Goal: Task Accomplishment & Management: Manage account settings

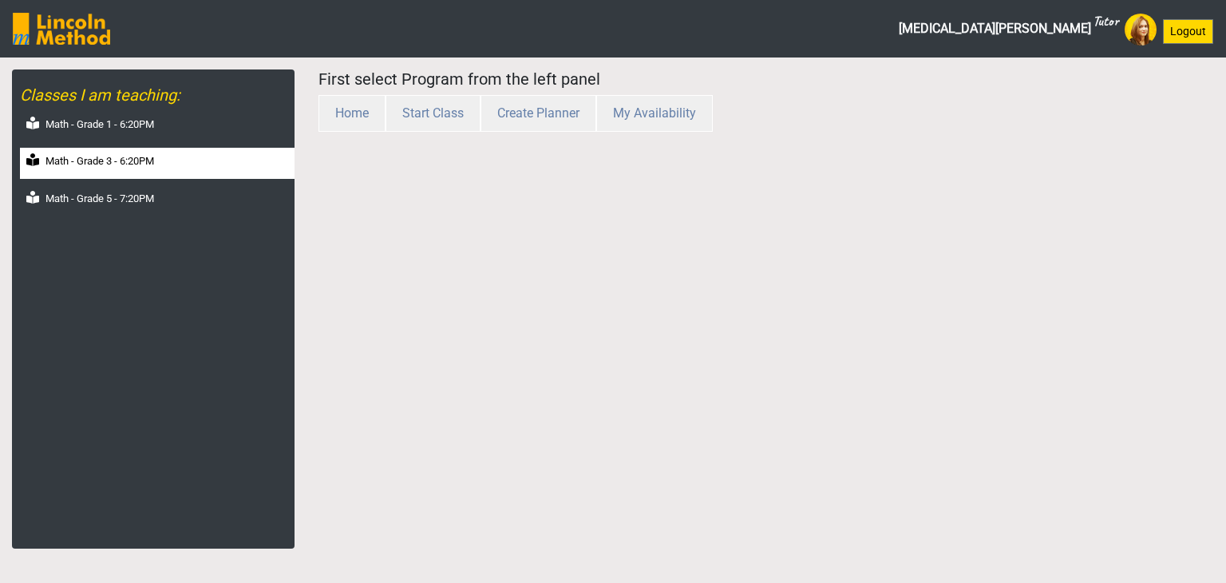
click at [130, 154] on label "Math - Grade 3 - 6:20PM" at bounding box center [99, 161] width 109 height 16
select select "month"
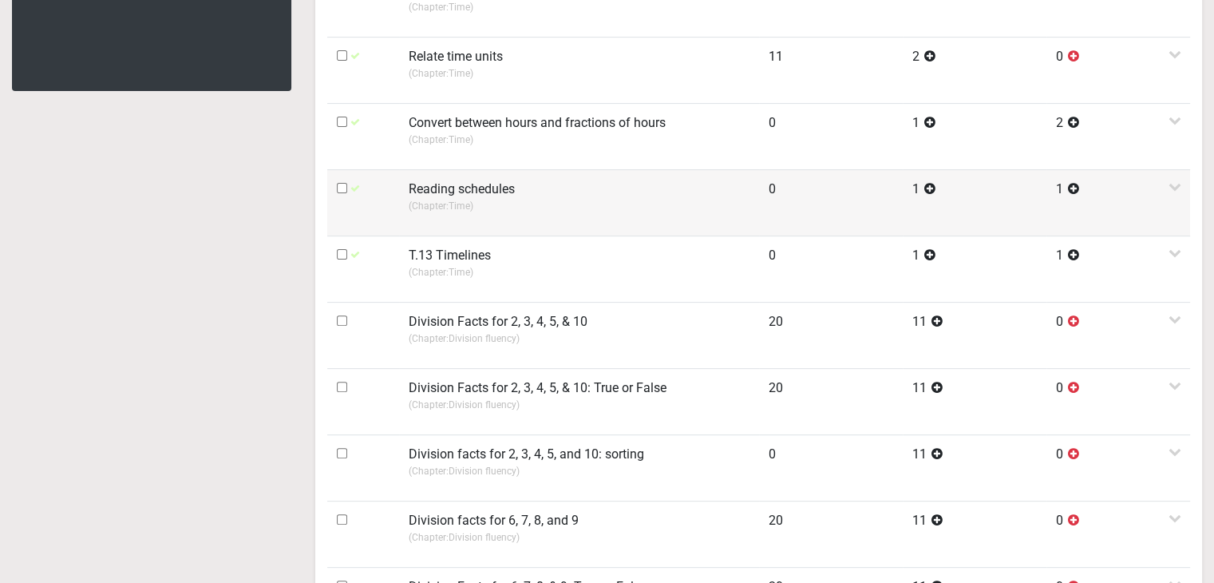
scroll to position [479, 0]
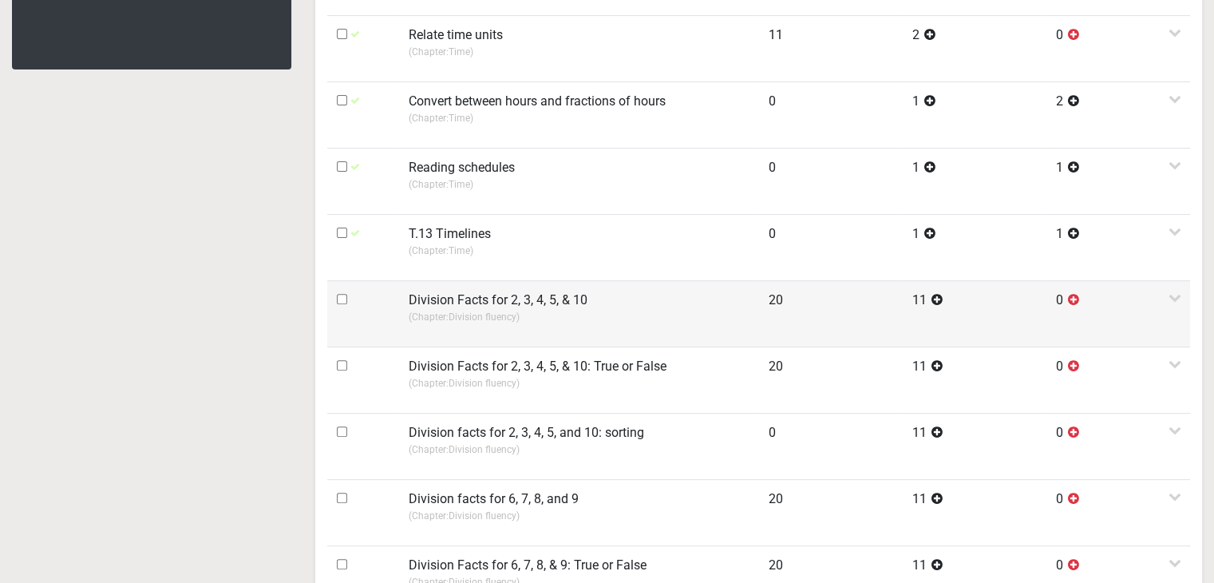
click at [488, 281] on td "Division Facts for 2, 3, 4, 5, & 10 (Chapter: Division fluency )" at bounding box center [579, 313] width 360 height 66
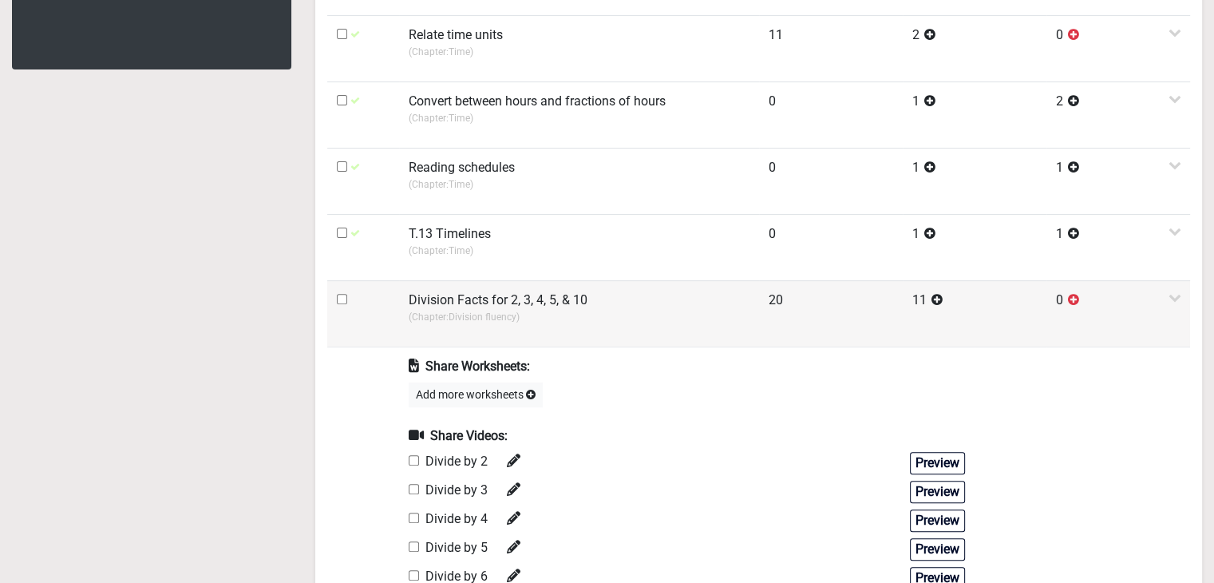
click at [488, 298] on label "Division Facts for 2, 3, 4, 5, & 10" at bounding box center [498, 300] width 179 height 19
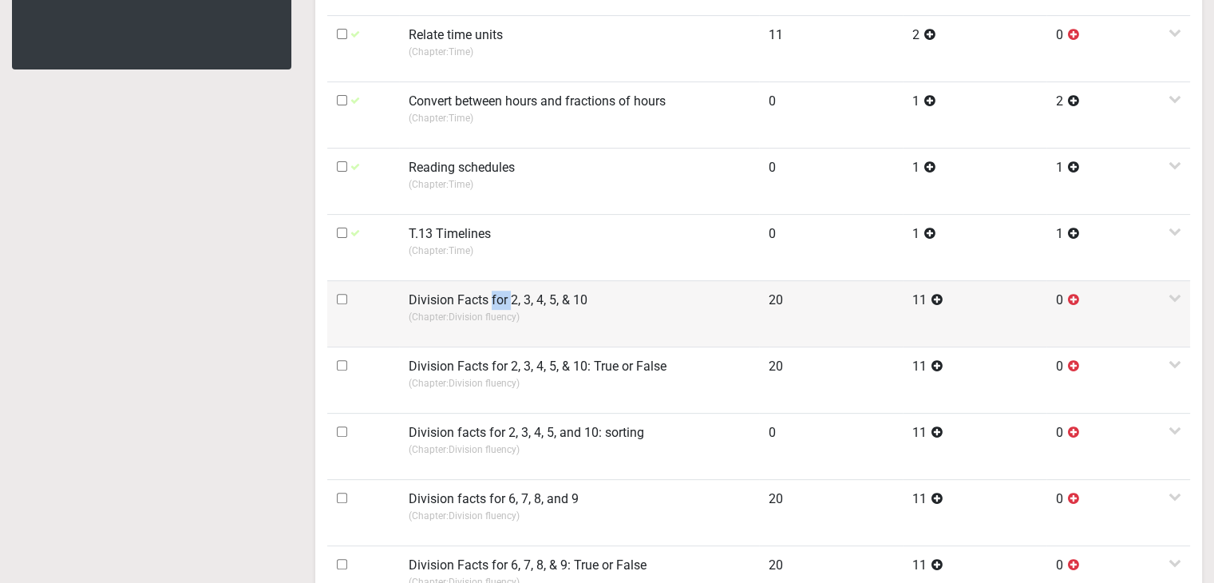
click at [488, 298] on label "Division Facts for 2, 3, 4, 5, & 10" at bounding box center [498, 300] width 179 height 19
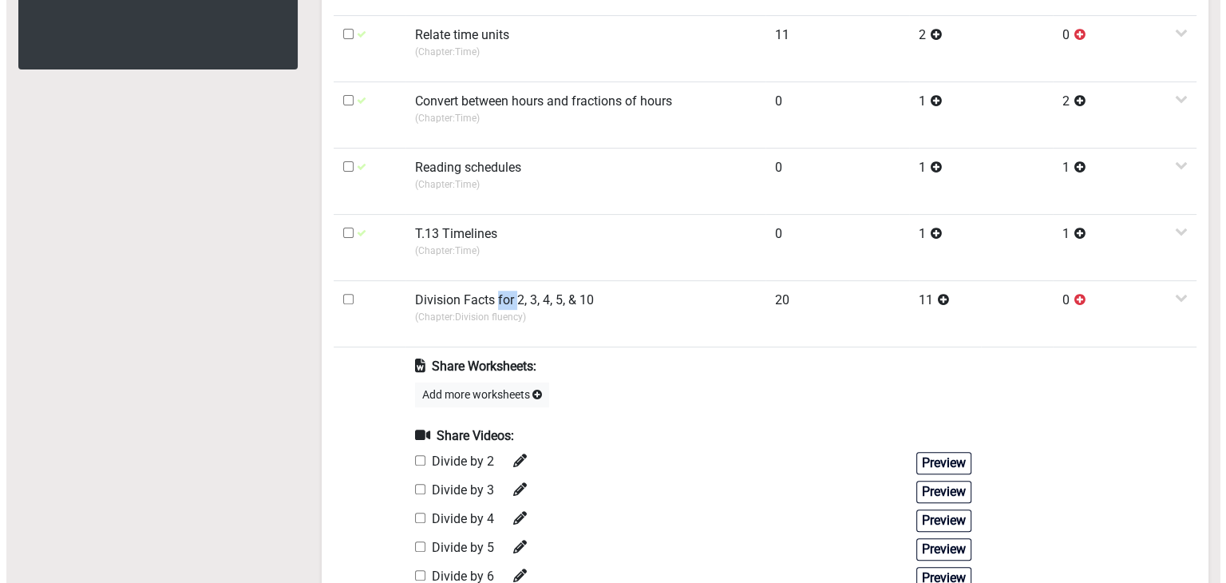
scroll to position [639, 0]
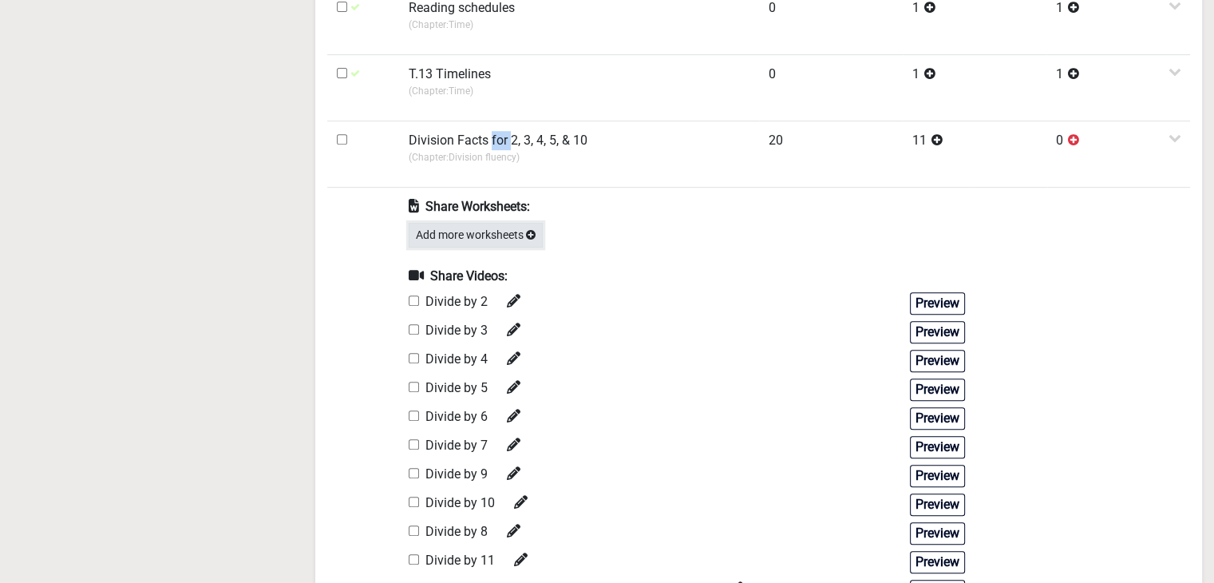
click at [477, 231] on button "Add more worksheets" at bounding box center [476, 235] width 134 height 25
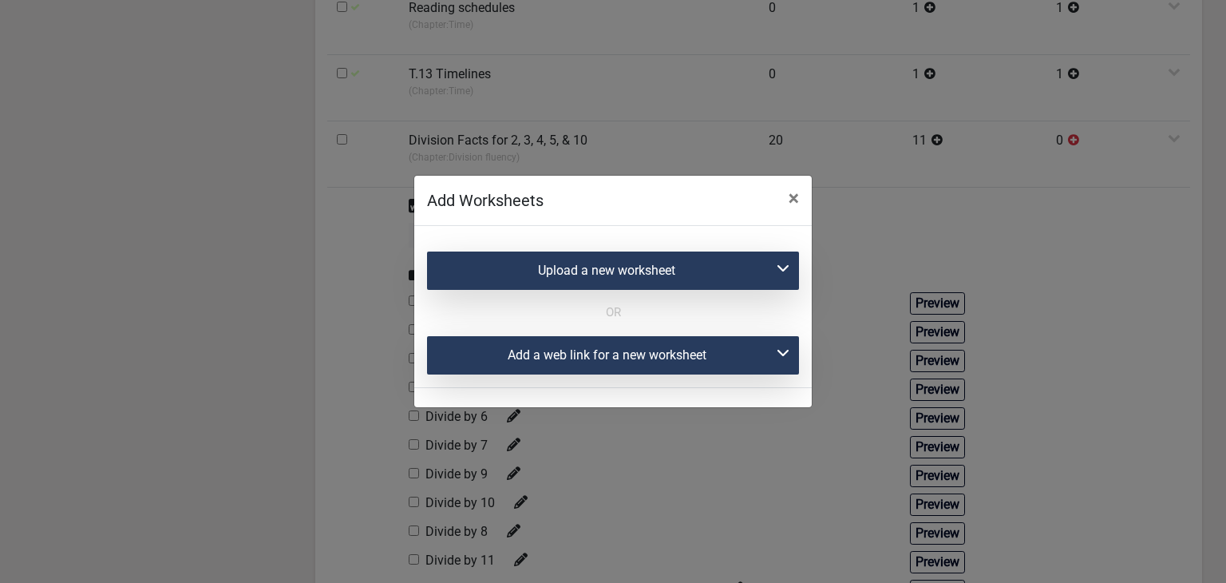
click at [516, 346] on div "Add a web link for a new worksheet" at bounding box center [613, 355] width 372 height 38
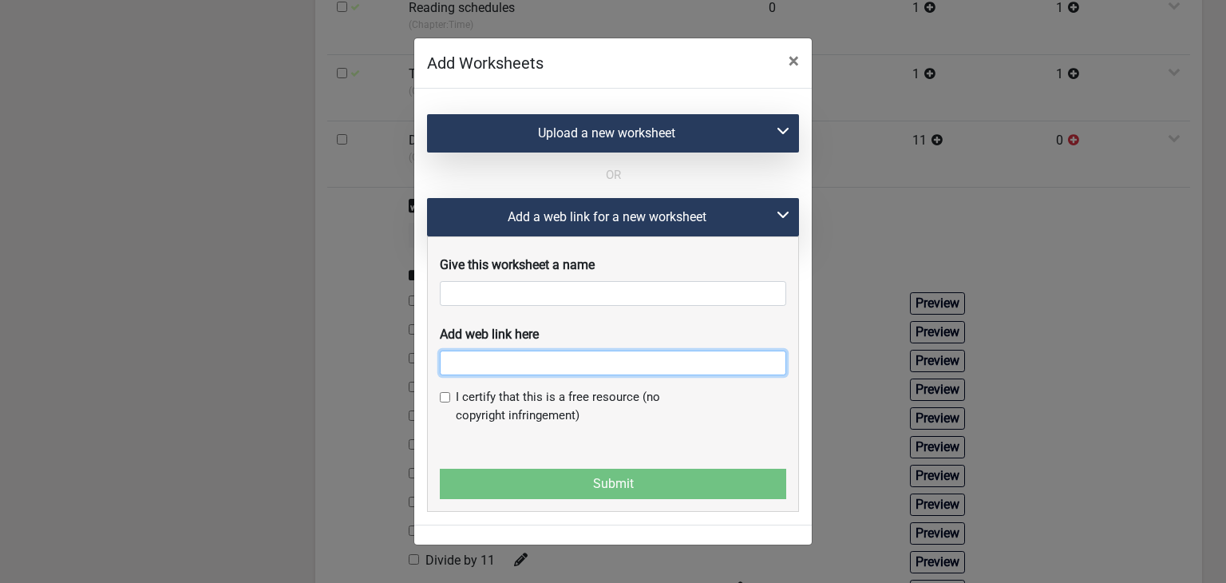
click at [472, 371] on input "text" at bounding box center [613, 362] width 346 height 25
paste input "https://www.liveworksheets.com/worksheet/en/math/611160"
type input "https://www.liveworksheets.com/worksheet/en/math/611160"
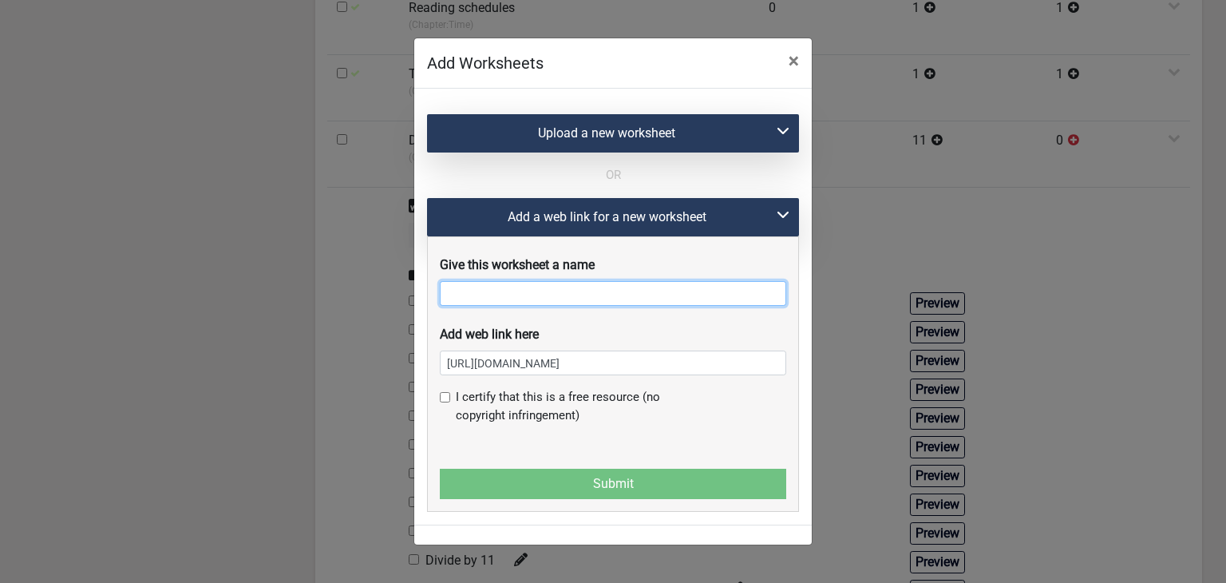
click at [477, 302] on input "text" at bounding box center [613, 293] width 346 height 25
type input "Division facts of 2,3,4,5,10"
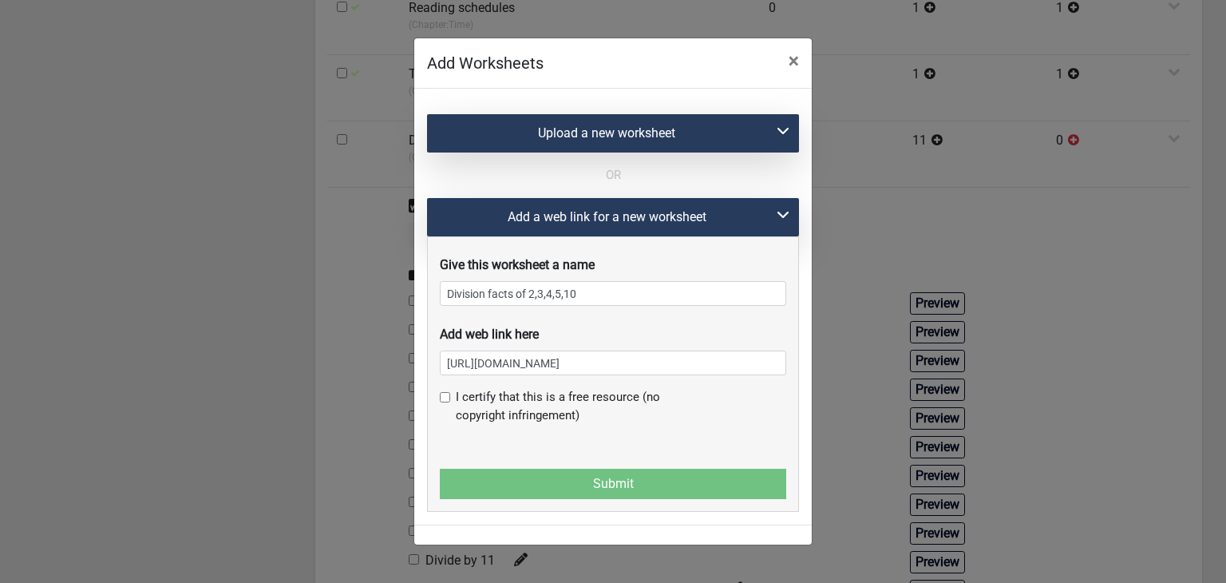
click at [438, 403] on div "I certify that this is a free resource (no copyright infringement)" at bounding box center [613, 412] width 370 height 49
click at [445, 402] on input "checkbox" at bounding box center [445, 397] width 10 height 10
checkbox input "true"
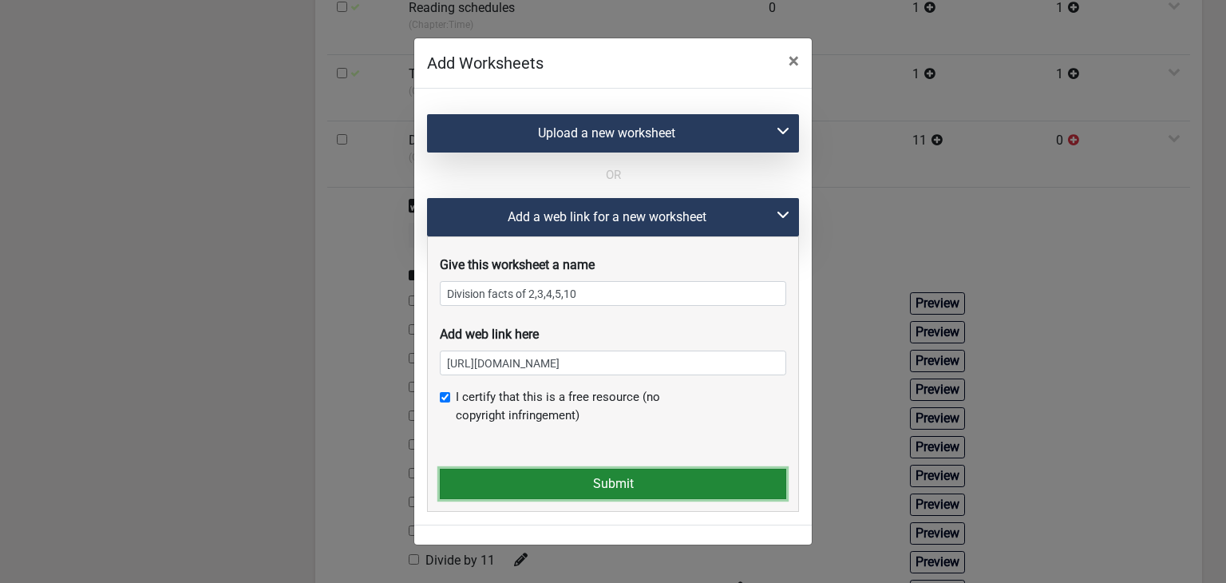
click at [488, 485] on button "Submit" at bounding box center [613, 484] width 346 height 30
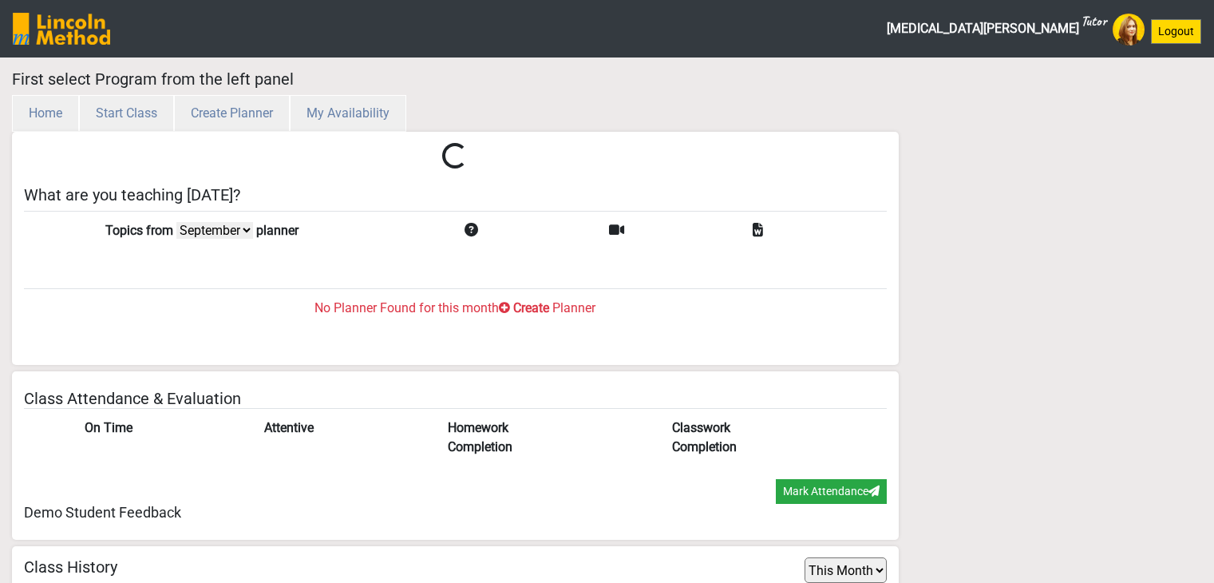
select select "month"
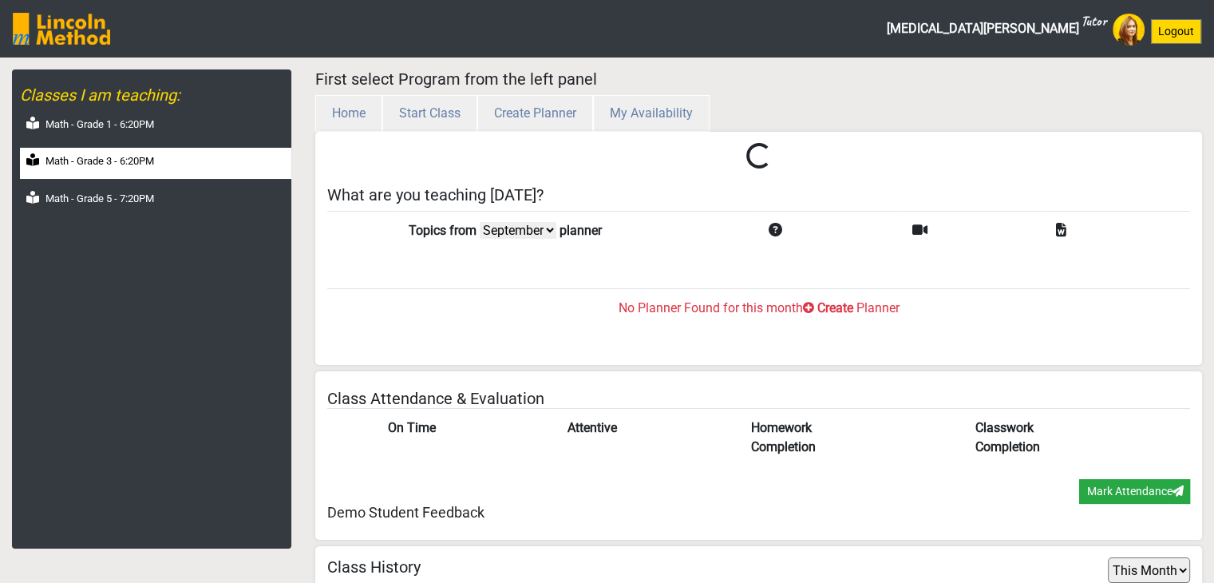
click at [112, 163] on label "Math - Grade 3 - 6:20PM" at bounding box center [99, 161] width 109 height 16
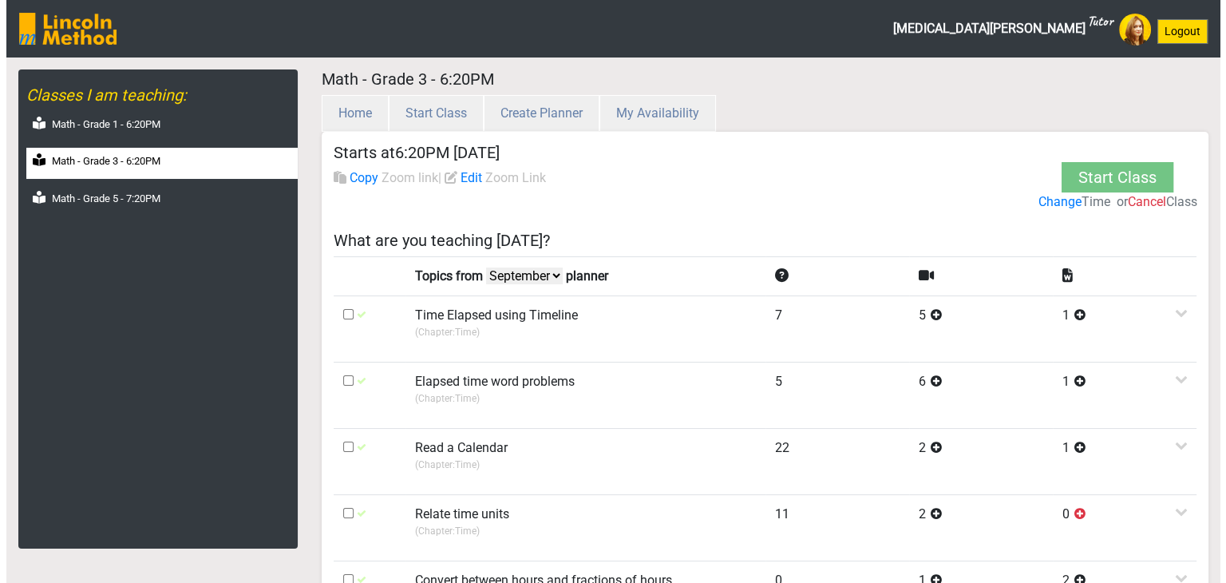
scroll to position [639, 0]
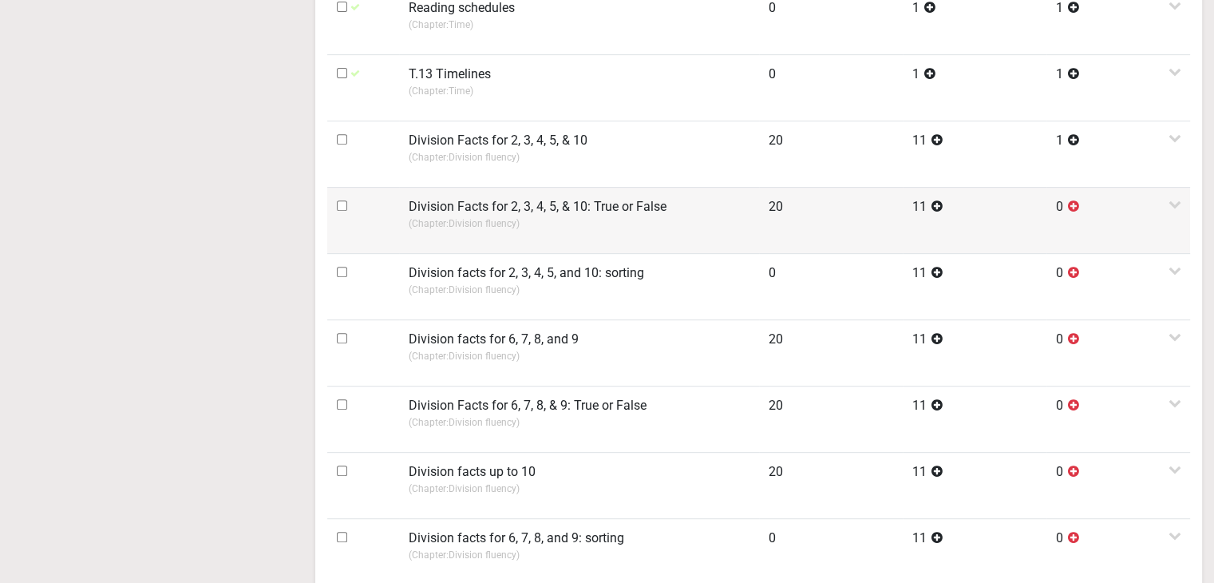
click at [437, 132] on label "Division Facts for 2, 3, 4, 5, & 10" at bounding box center [498, 140] width 179 height 19
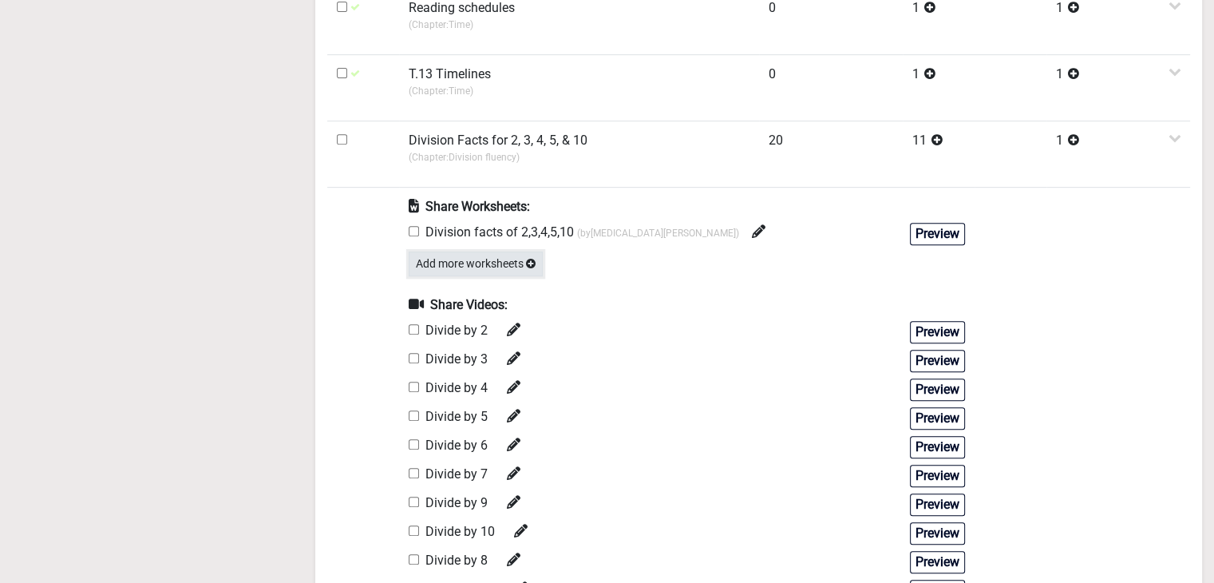
click at [453, 253] on button "Add more worksheets" at bounding box center [476, 263] width 134 height 25
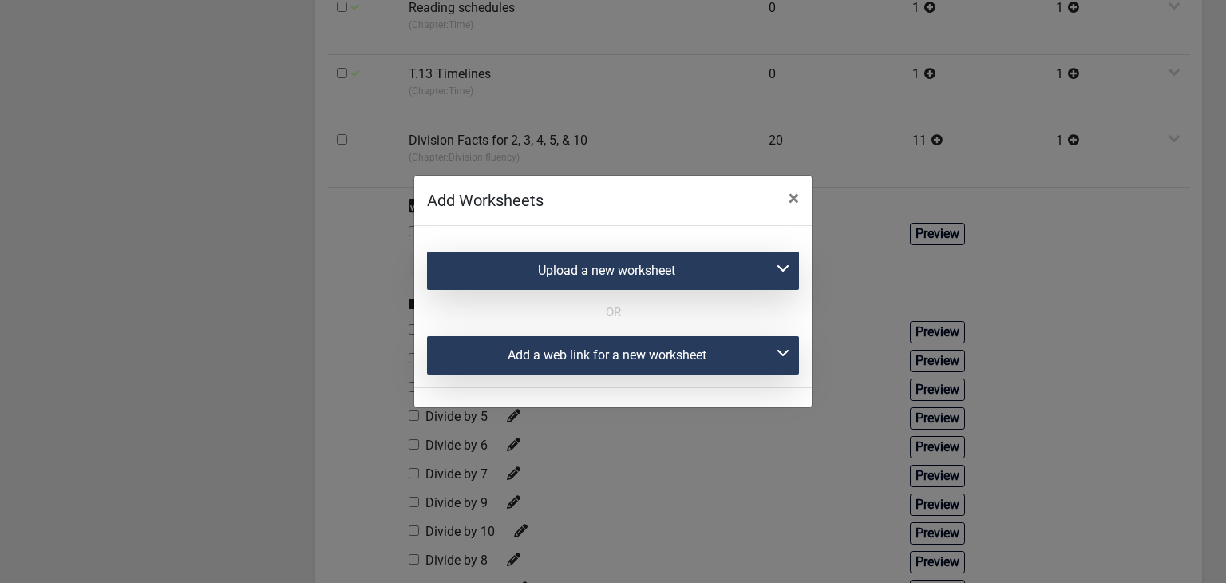
click at [549, 360] on div "Add a web link for a new worksheet" at bounding box center [613, 355] width 372 height 38
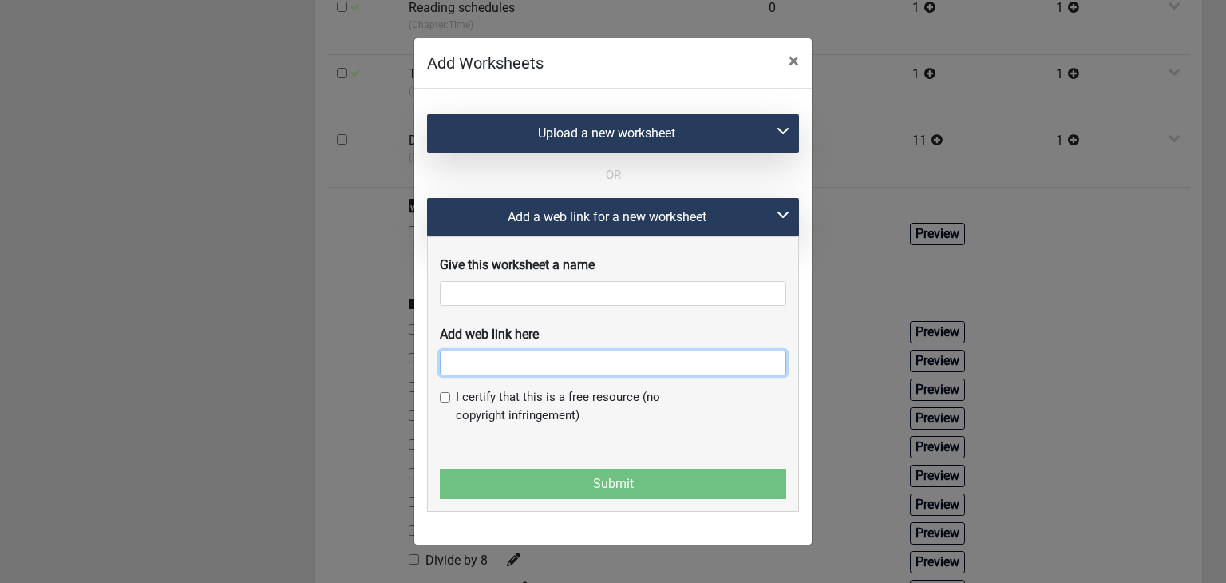
click at [517, 375] on input "text" at bounding box center [613, 362] width 346 height 25
paste input "https://www.liveworksheets.com/worksheet/en/math/1795021"
type input "https://www.liveworksheets.com/worksheet/en/math/1795021"
click at [795, 65] on span "×" at bounding box center [794, 60] width 10 height 22
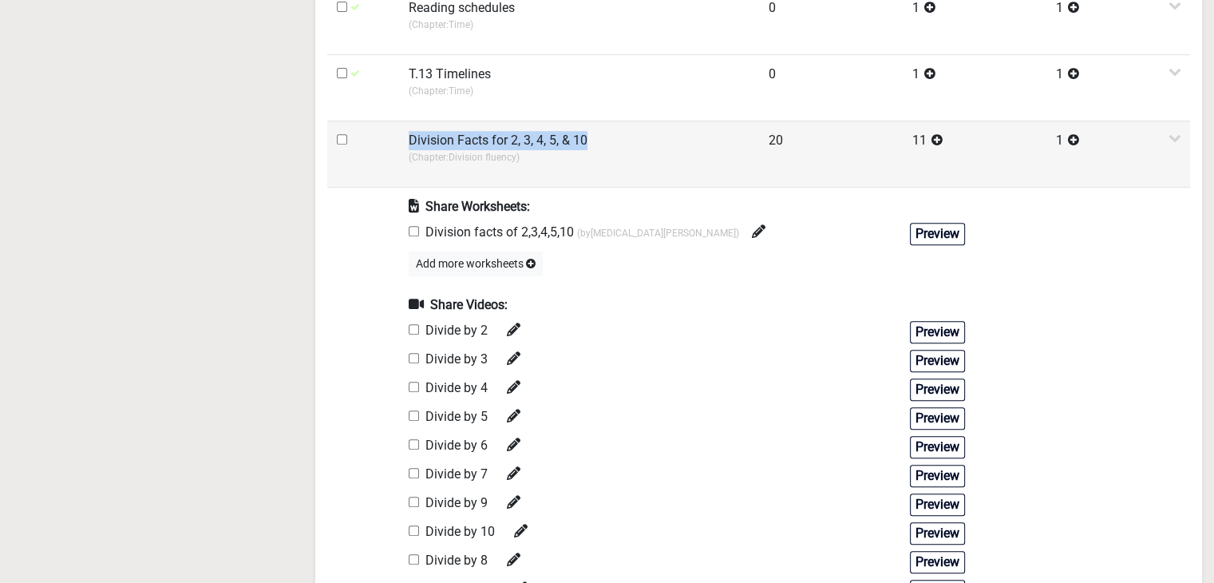
drag, startPoint x: 409, startPoint y: 144, endPoint x: 587, endPoint y: 133, distance: 179.1
click at [587, 133] on label "Division Facts for 2, 3, 4, 5, & 10" at bounding box center [498, 140] width 179 height 19
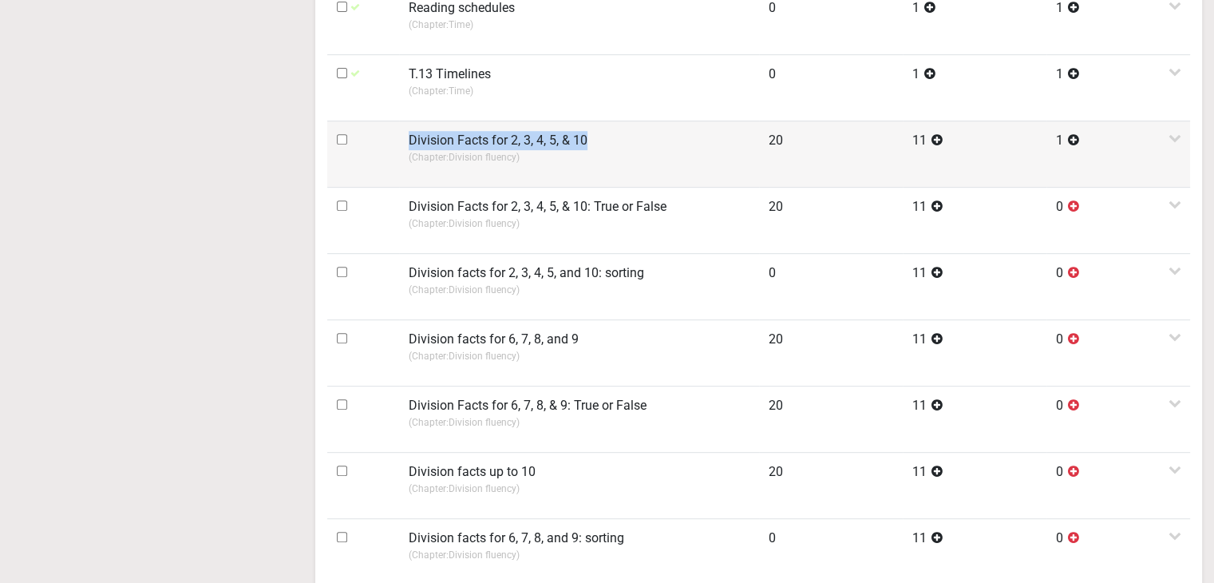
copy label "Division Facts for 2, 3, 4, 5, & 10"
click at [557, 144] on label "Division Facts for 2, 3, 4, 5, & 10" at bounding box center [498, 140] width 179 height 19
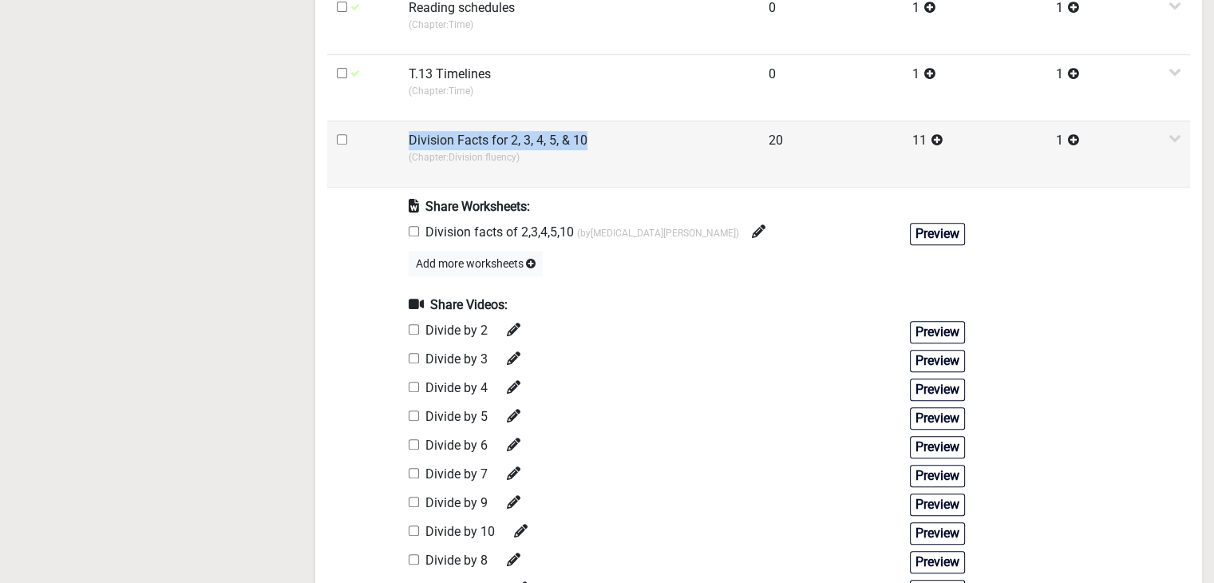
click at [511, 150] on p "(Chapter: Division fluency )" at bounding box center [579, 157] width 341 height 14
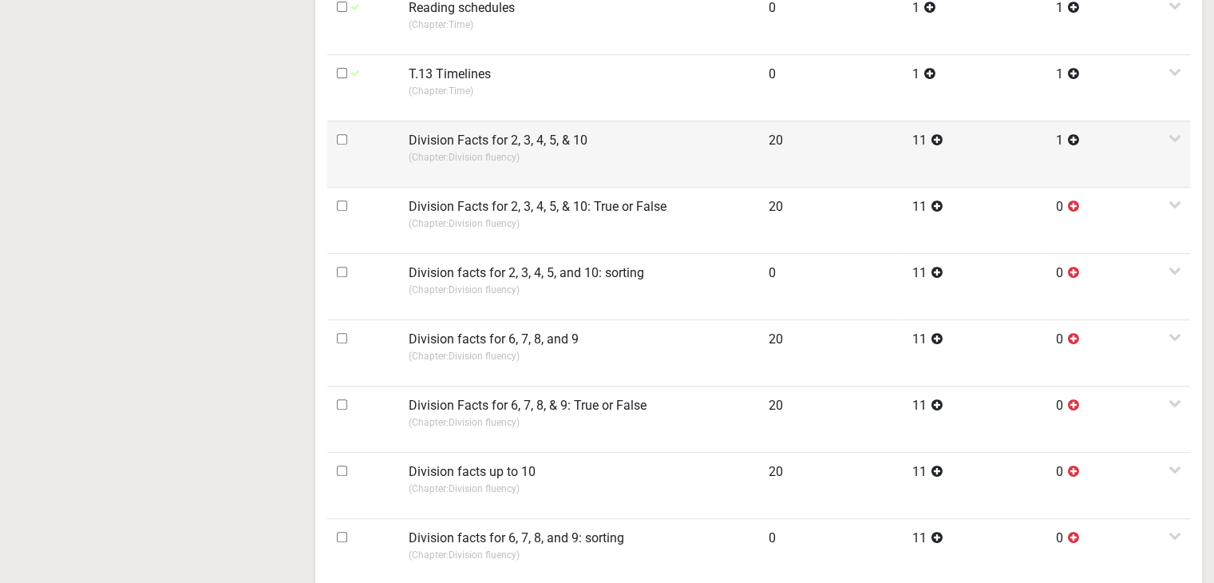
click at [464, 170] on td "Division Facts for 2, 3, 4, 5, & 10 (Chapter: Division fluency )" at bounding box center [579, 154] width 360 height 66
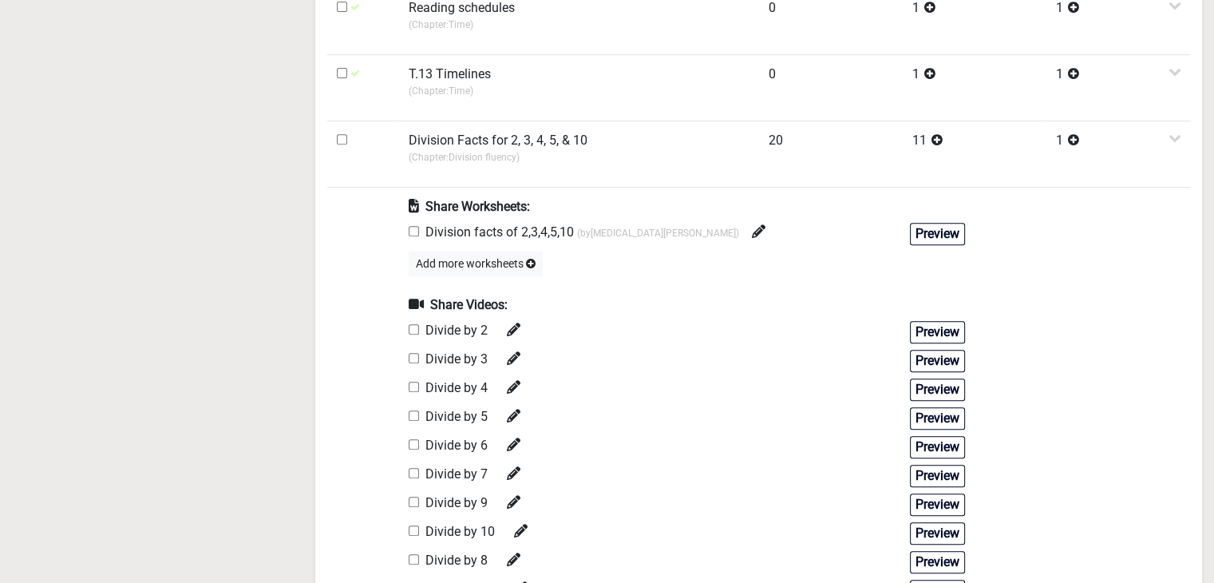
click at [480, 273] on div "Share Worksheets: Division facts of 2,3,4,5,10 (by Izba Nadeem ) Preview Add mo…" at bounding box center [687, 429] width 556 height 465
click at [473, 267] on button "Add more worksheets" at bounding box center [476, 263] width 134 height 25
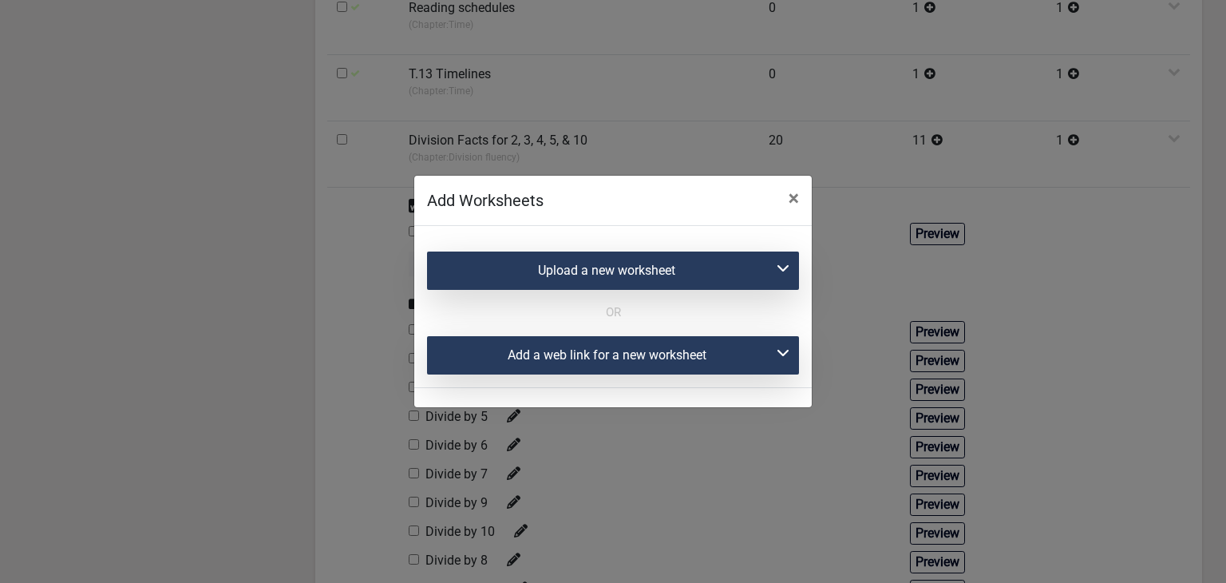
click at [506, 339] on div "Add a web link for a new worksheet" at bounding box center [613, 355] width 372 height 38
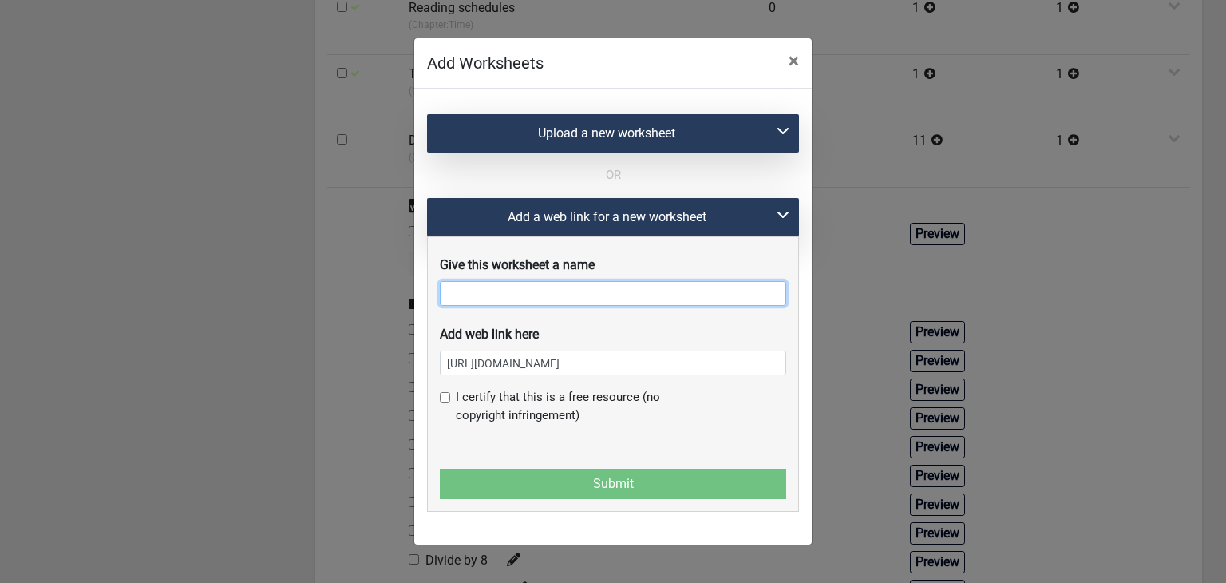
click at [492, 305] on input "text" at bounding box center [613, 293] width 346 height 25
paste input "Division Facts for 2, 3, 4, 5, & 10"
type input "Division Facts for 2, 3, 4, 5, & 10 -1"
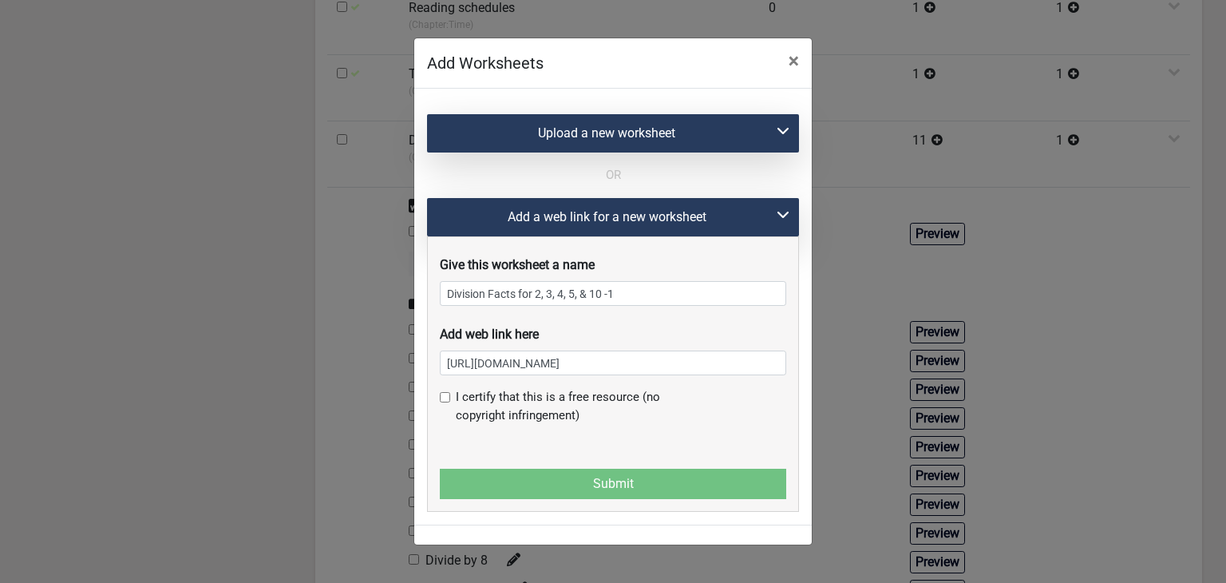
click at [442, 402] on input "checkbox" at bounding box center [445, 397] width 10 height 10
checkbox input "true"
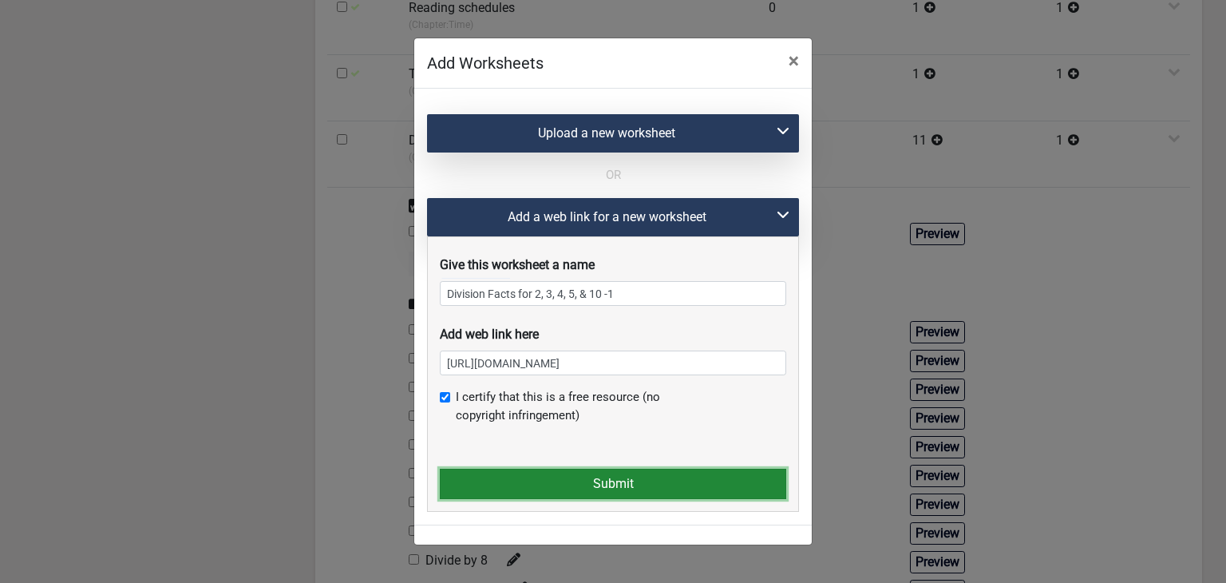
click at [505, 480] on button "Submit" at bounding box center [613, 484] width 346 height 30
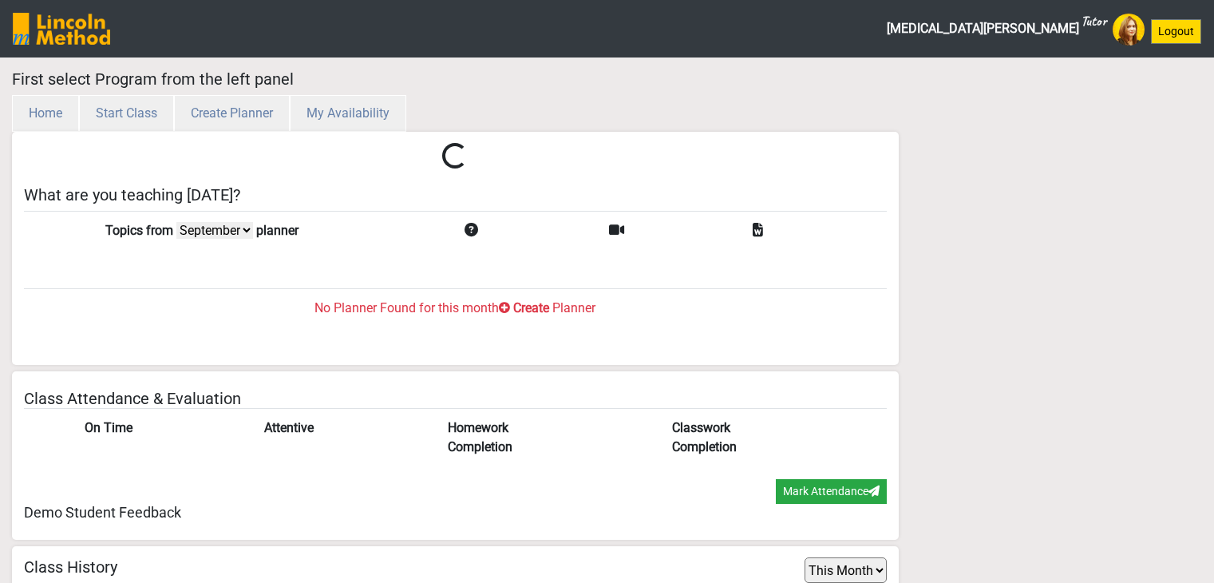
select select "month"
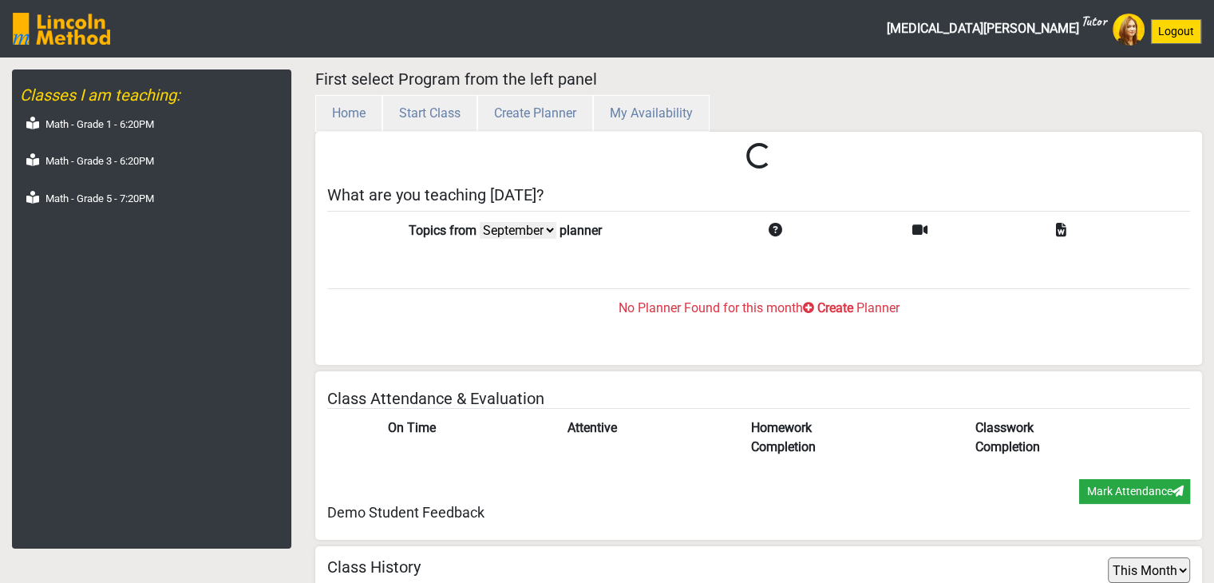
scroll to position [52, 0]
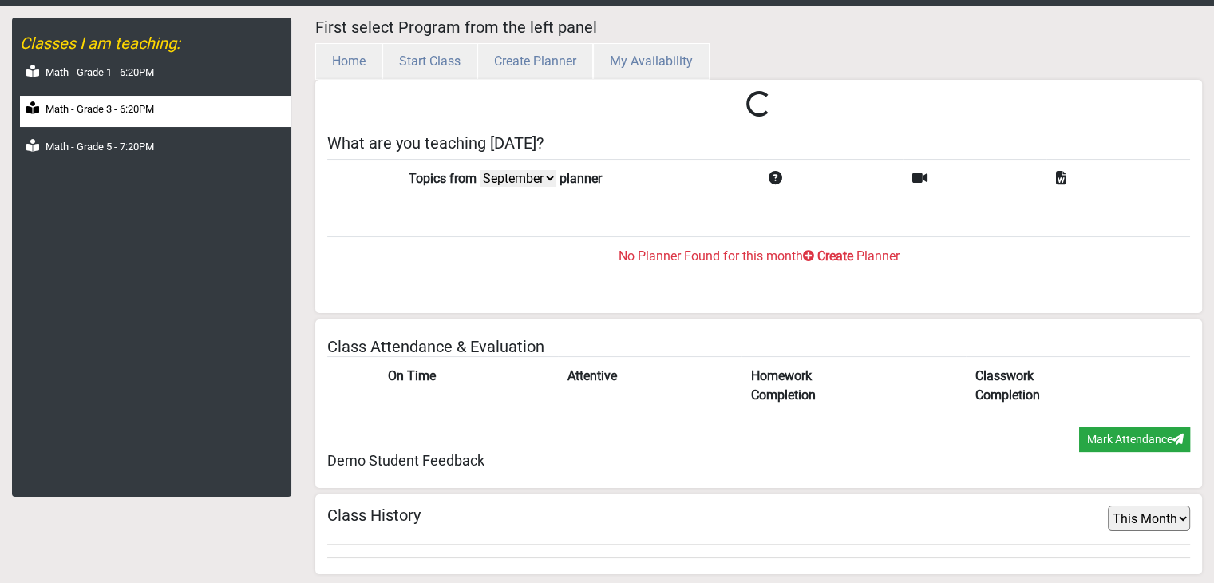
click at [142, 116] on label "Math - Grade 3 - 6:20PM" at bounding box center [99, 109] width 109 height 16
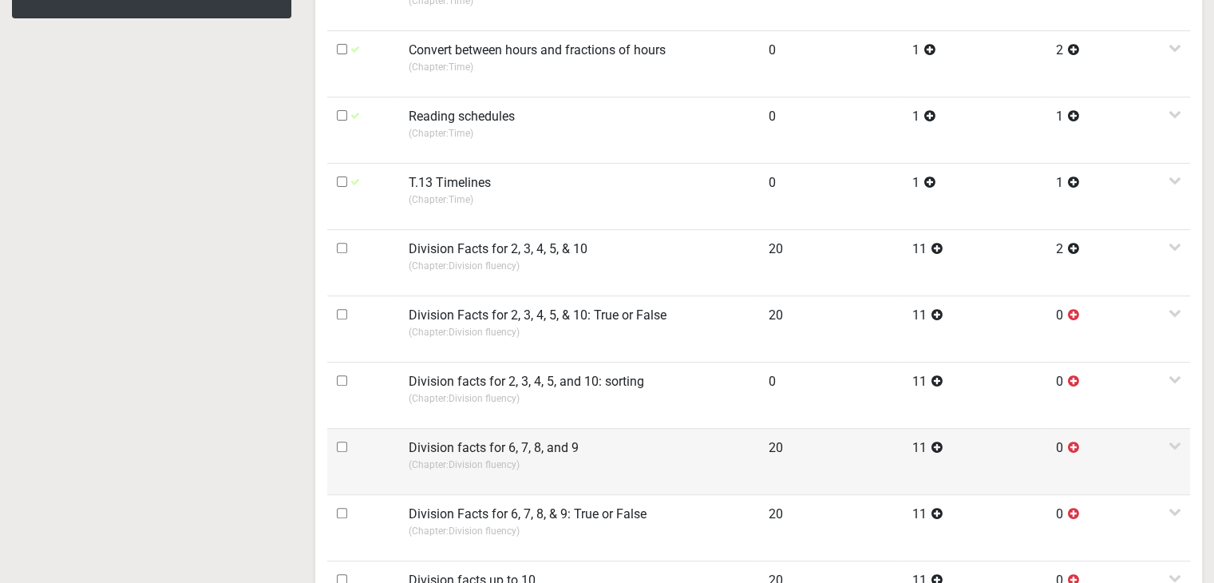
scroll to position [531, 0]
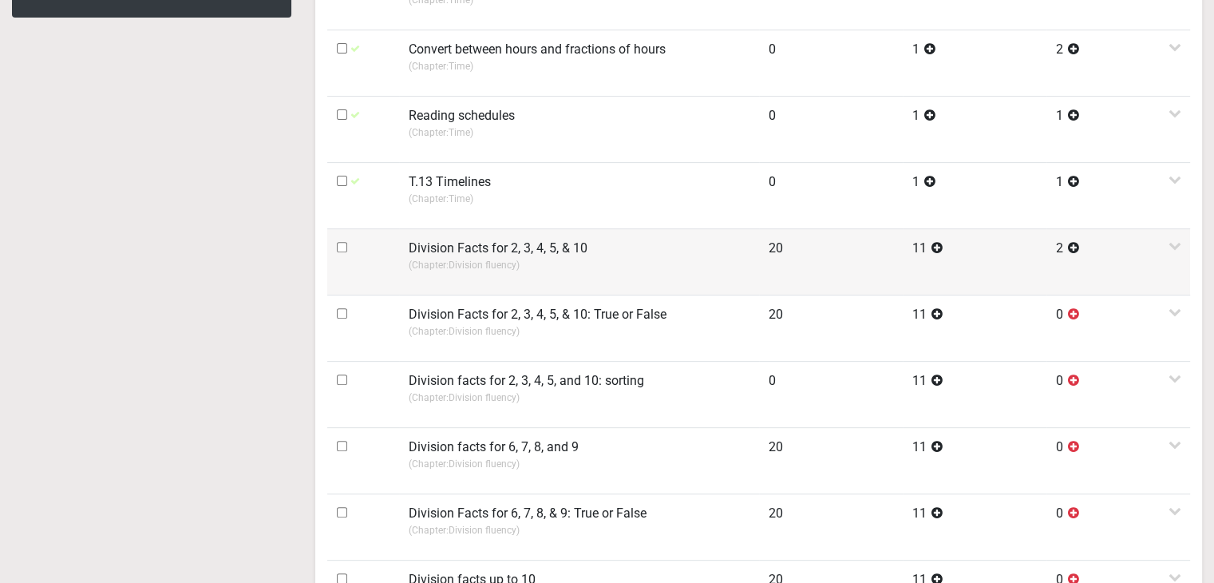
click at [342, 242] on input "checkbox" at bounding box center [342, 247] width 10 height 10
checkbox input "true"
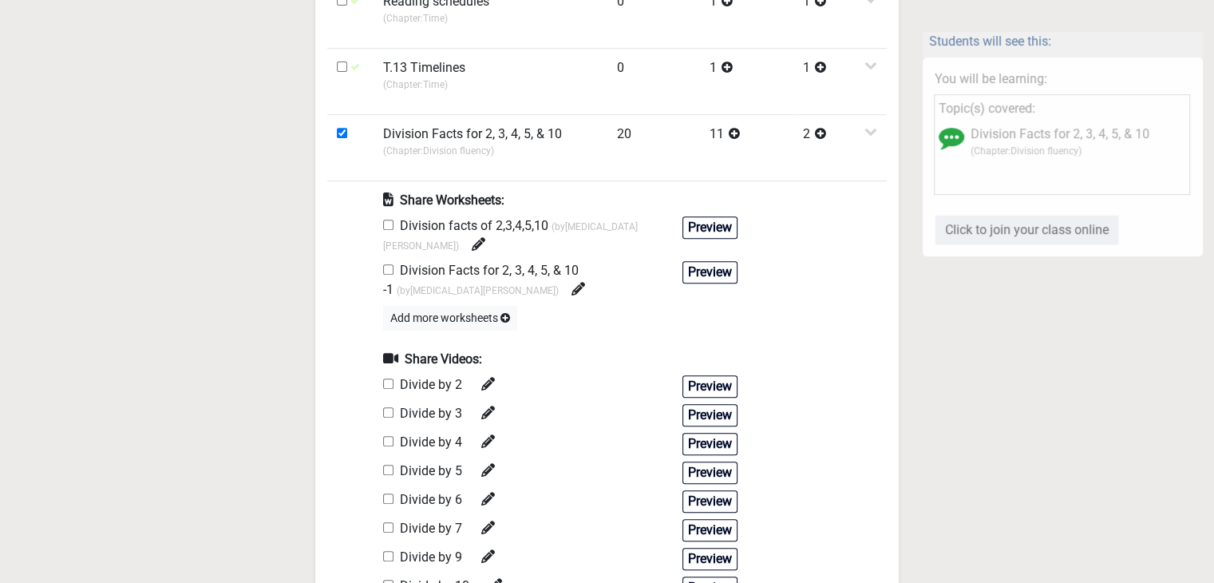
scroll to position [690, 0]
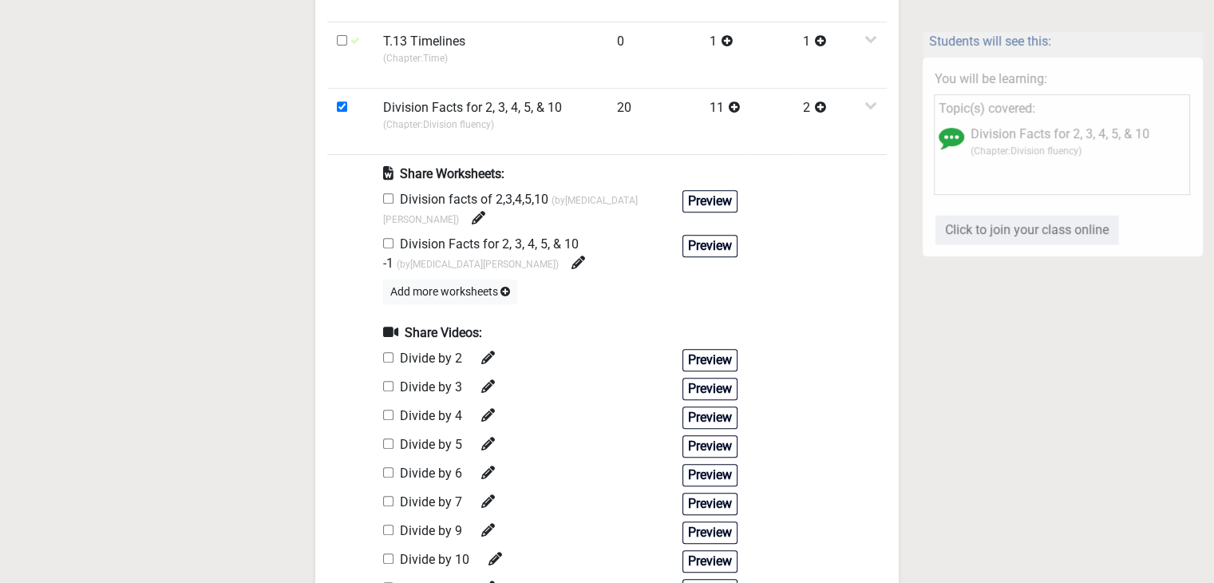
click at [386, 196] on input "checkbox" at bounding box center [388, 198] width 10 height 10
checkbox input "true"
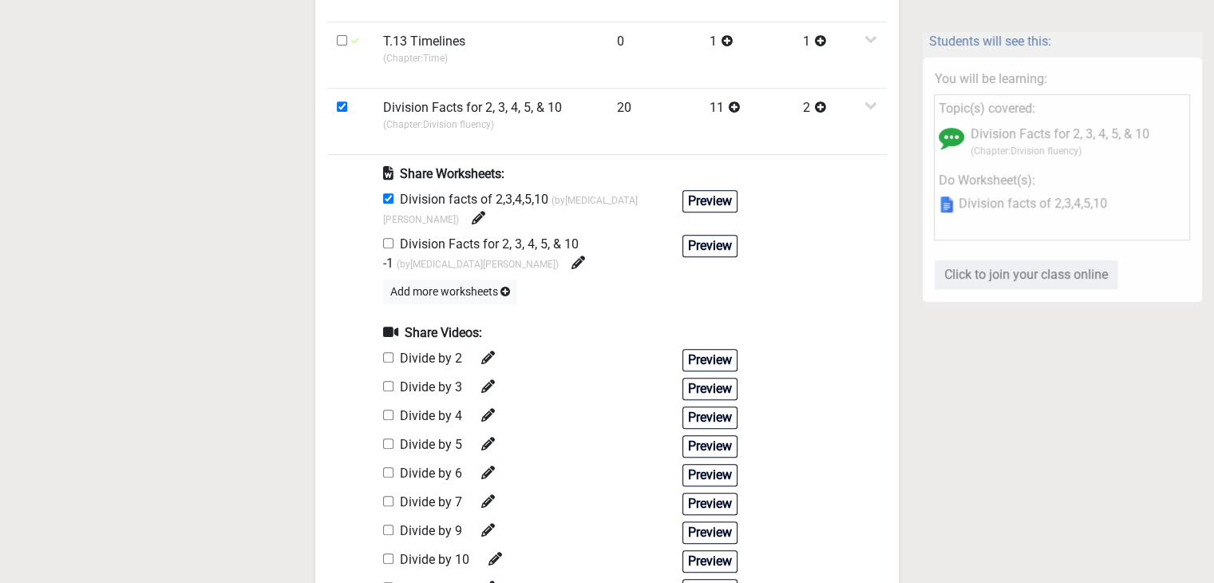
click at [386, 238] on input "checkbox" at bounding box center [388, 243] width 10 height 10
checkbox input "true"
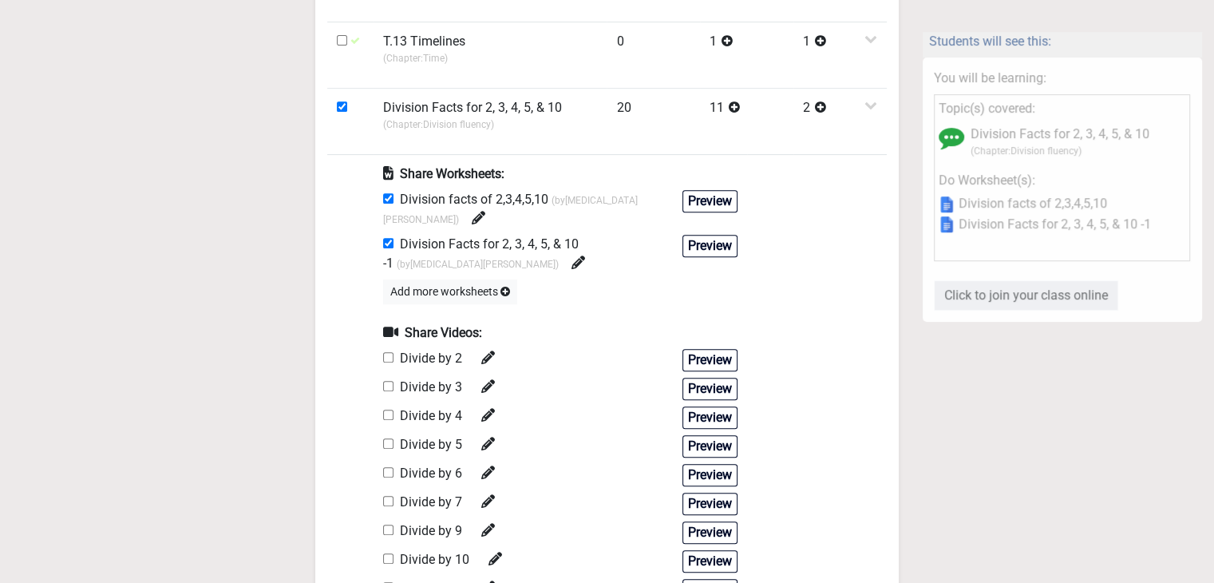
click at [391, 352] on input "checkbox" at bounding box center [388, 357] width 10 height 10
checkbox input "true"
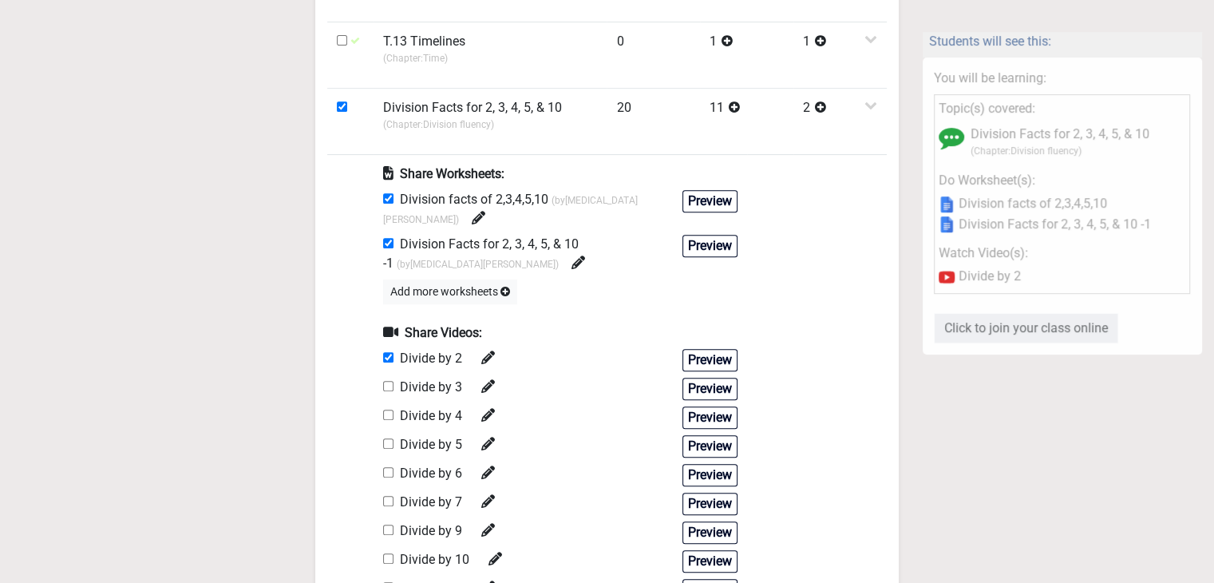
click at [386, 381] on input "checkbox" at bounding box center [388, 386] width 10 height 10
checkbox input "true"
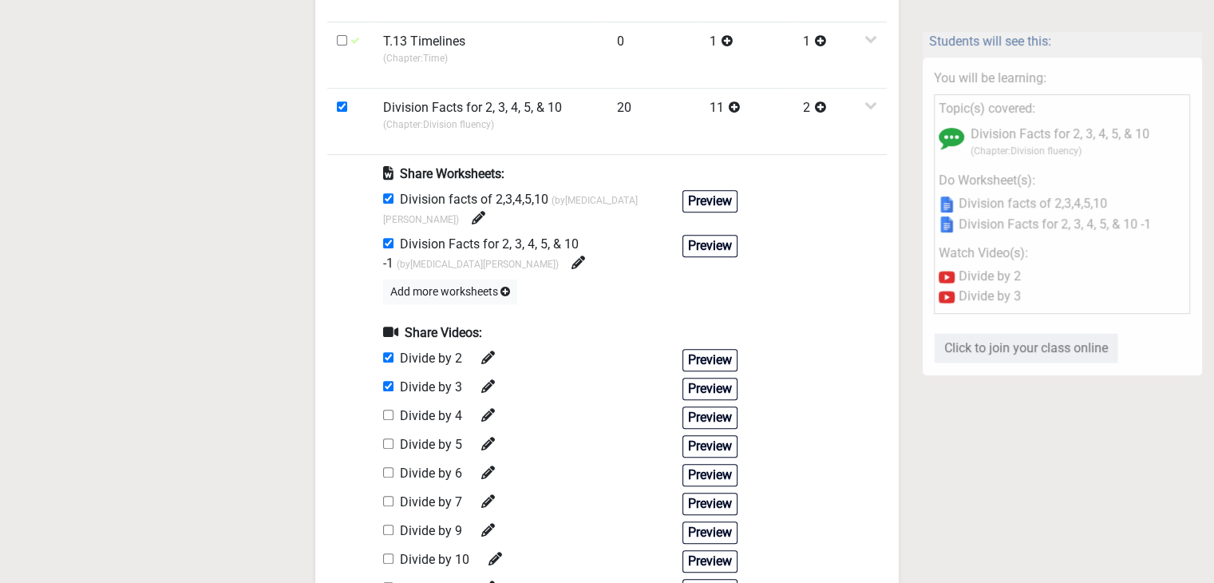
click at [390, 409] on input "checkbox" at bounding box center [388, 414] width 10 height 10
checkbox input "true"
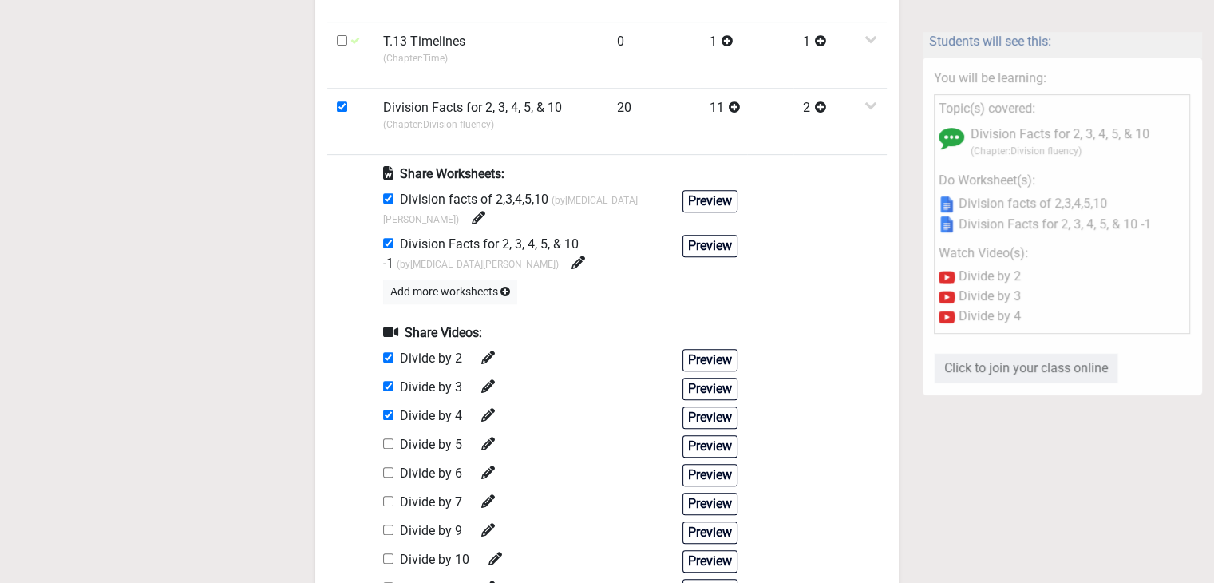
scroll to position [850, 0]
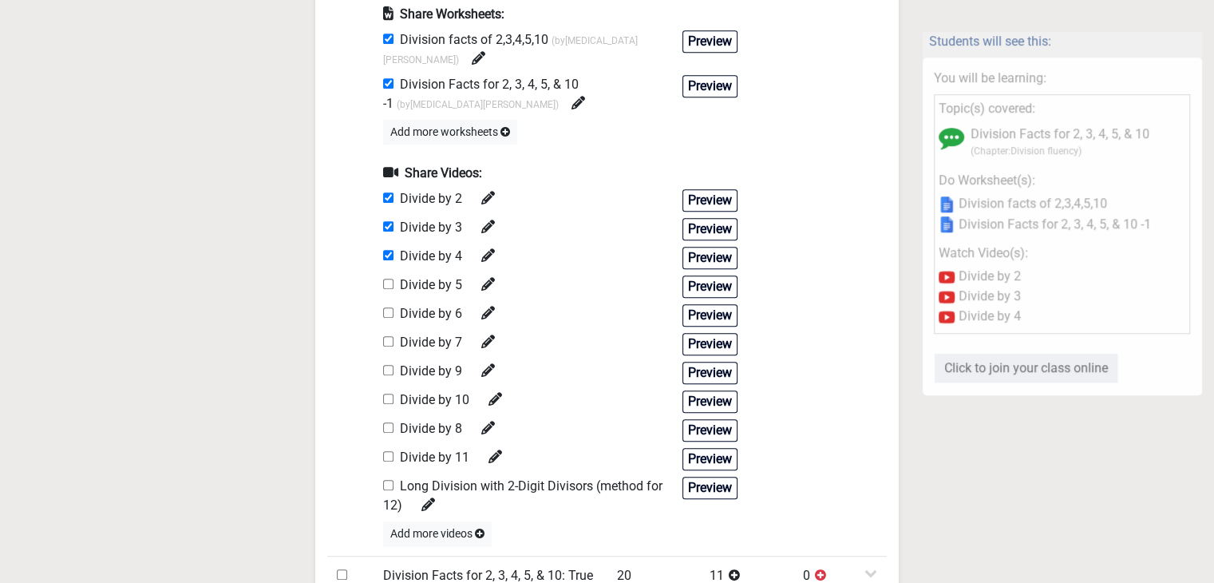
click at [390, 279] on input "checkbox" at bounding box center [388, 284] width 10 height 10
checkbox input "true"
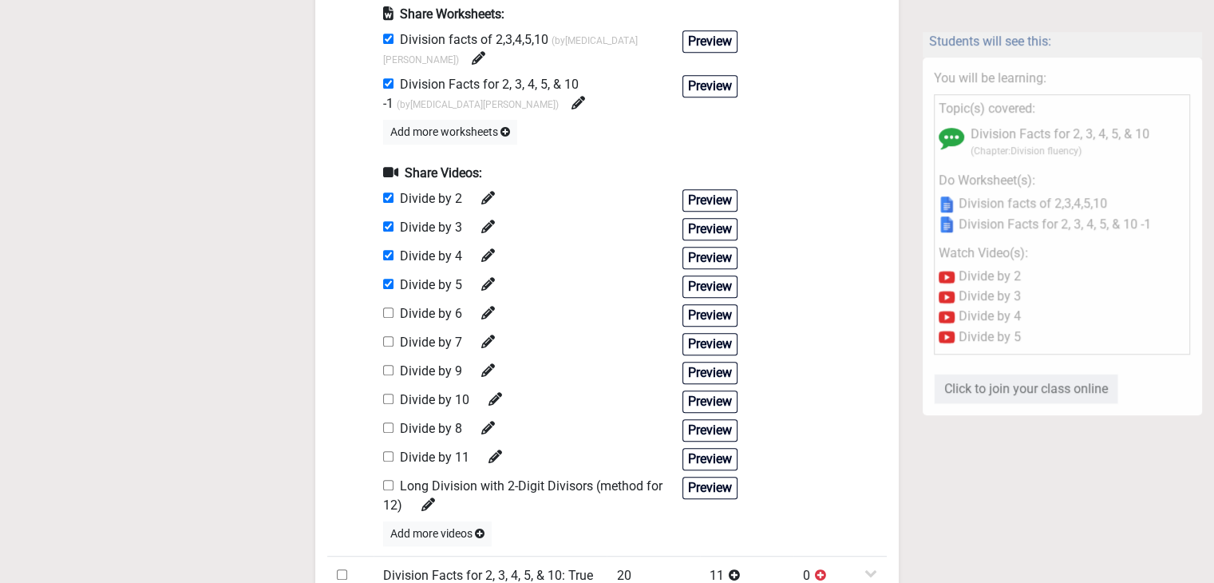
click at [386, 307] on input "checkbox" at bounding box center [388, 312] width 10 height 10
checkbox input "false"
click at [390, 394] on input "checkbox" at bounding box center [388, 399] width 10 height 10
checkbox input "true"
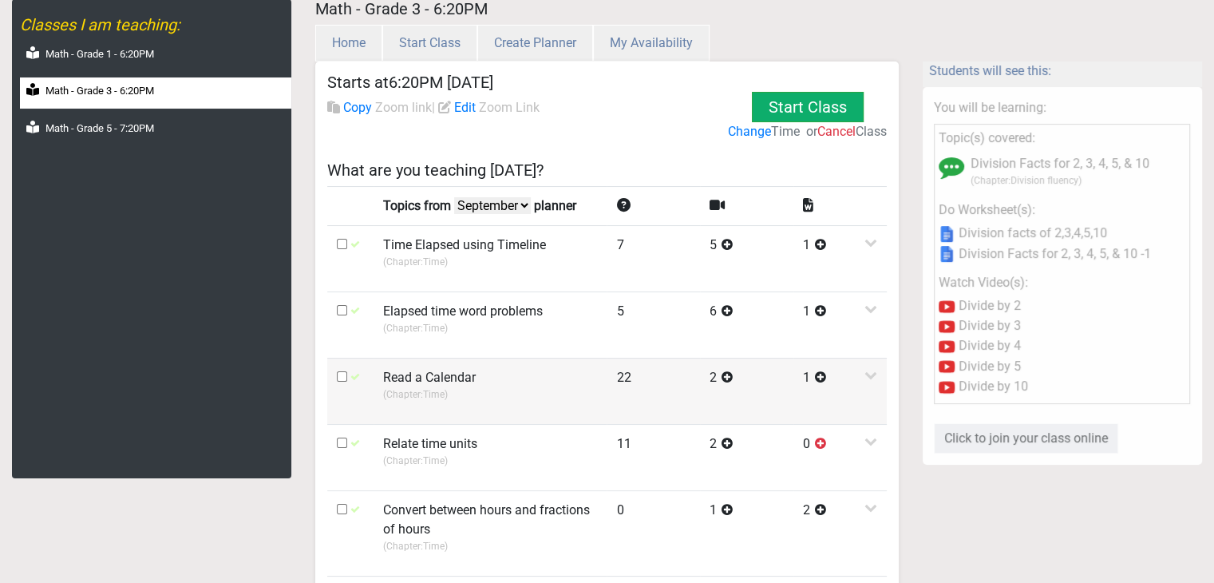
scroll to position [0, 0]
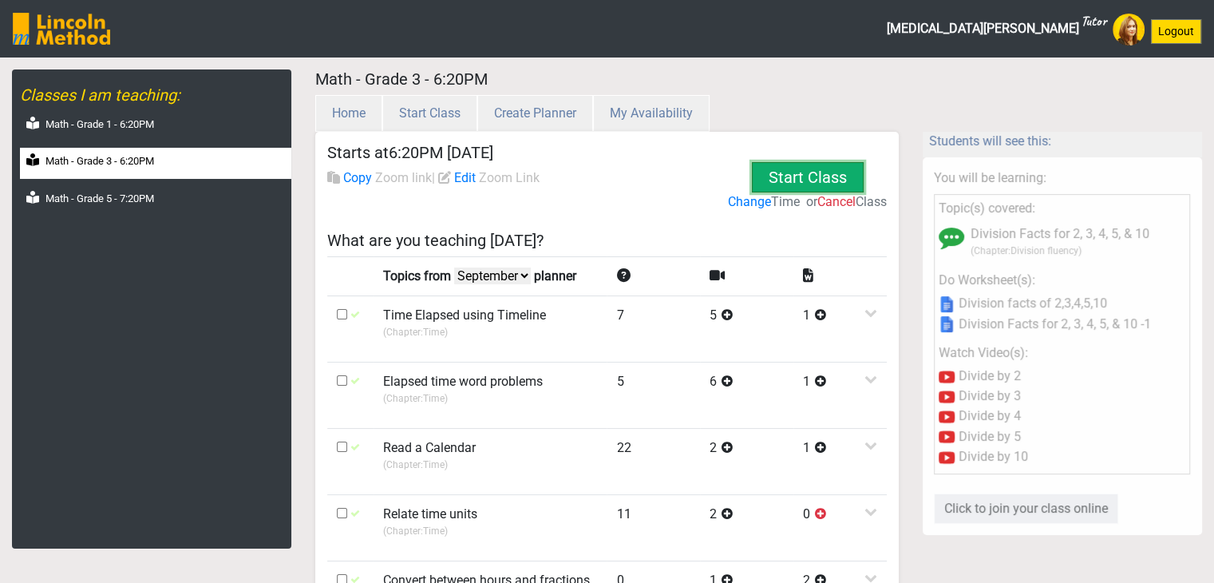
click at [801, 173] on button "Start Class" at bounding box center [808, 178] width 116 height 60
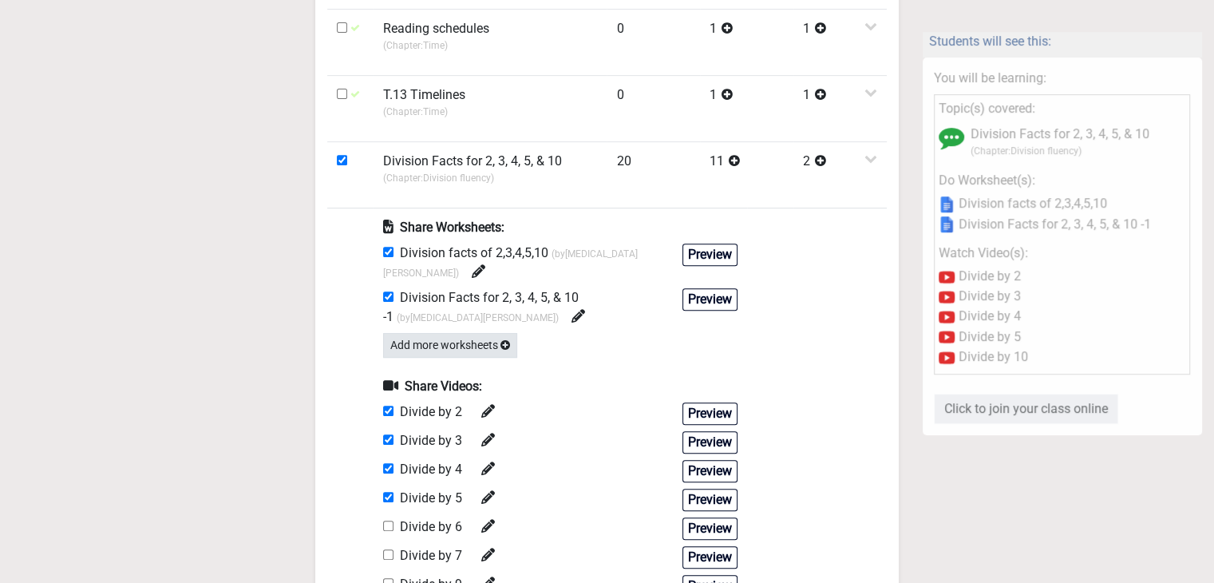
scroll to position [639, 0]
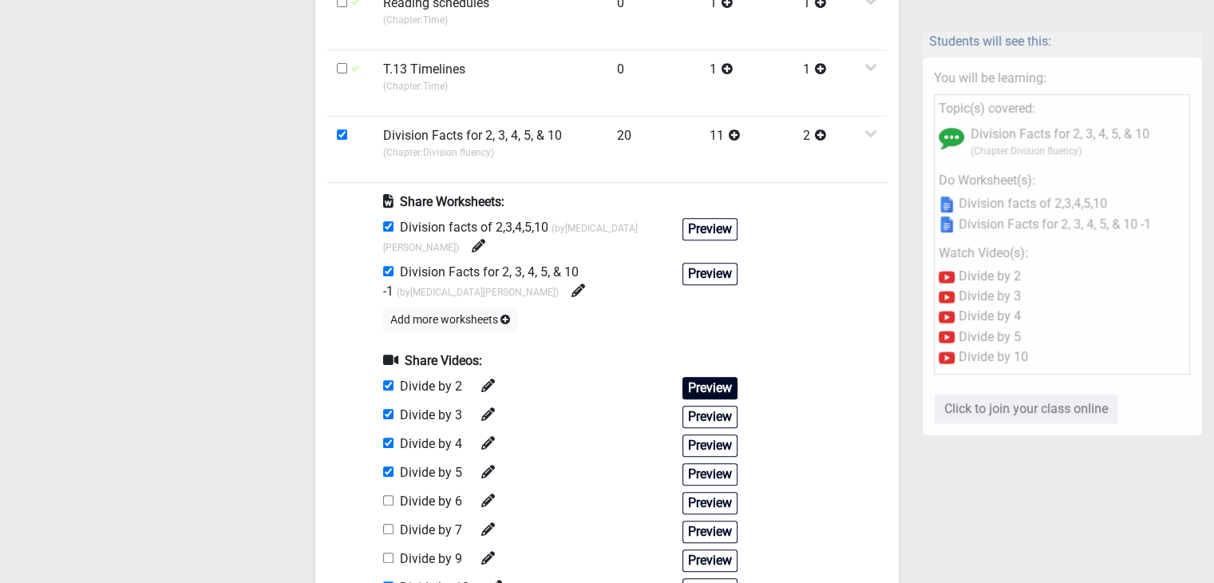
click at [720, 377] on button "Preview" at bounding box center [709, 388] width 55 height 22
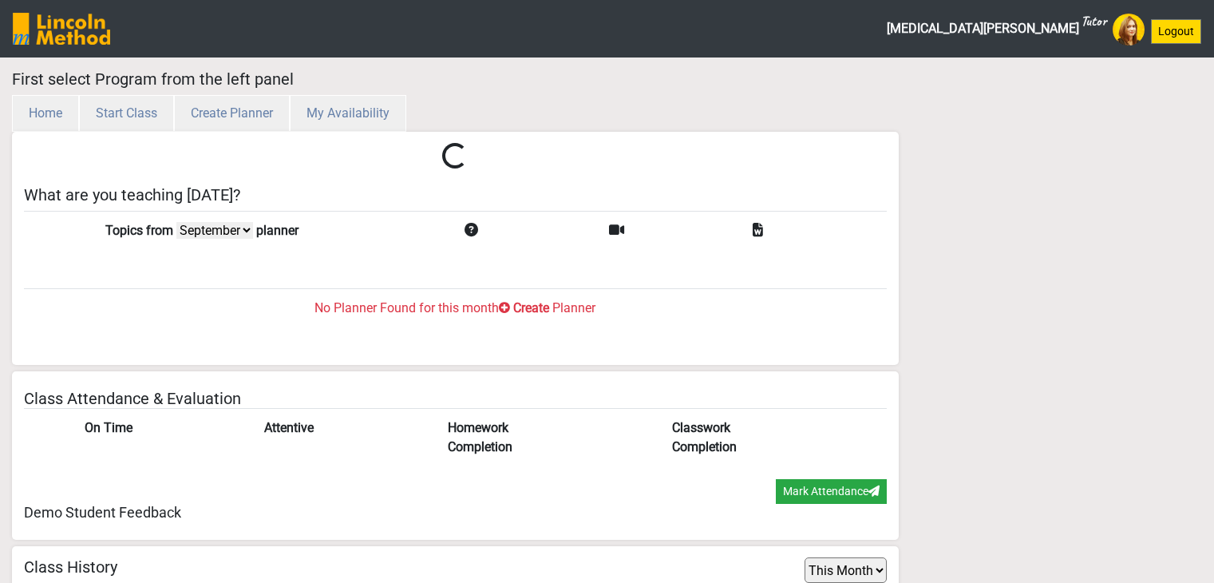
select select "month"
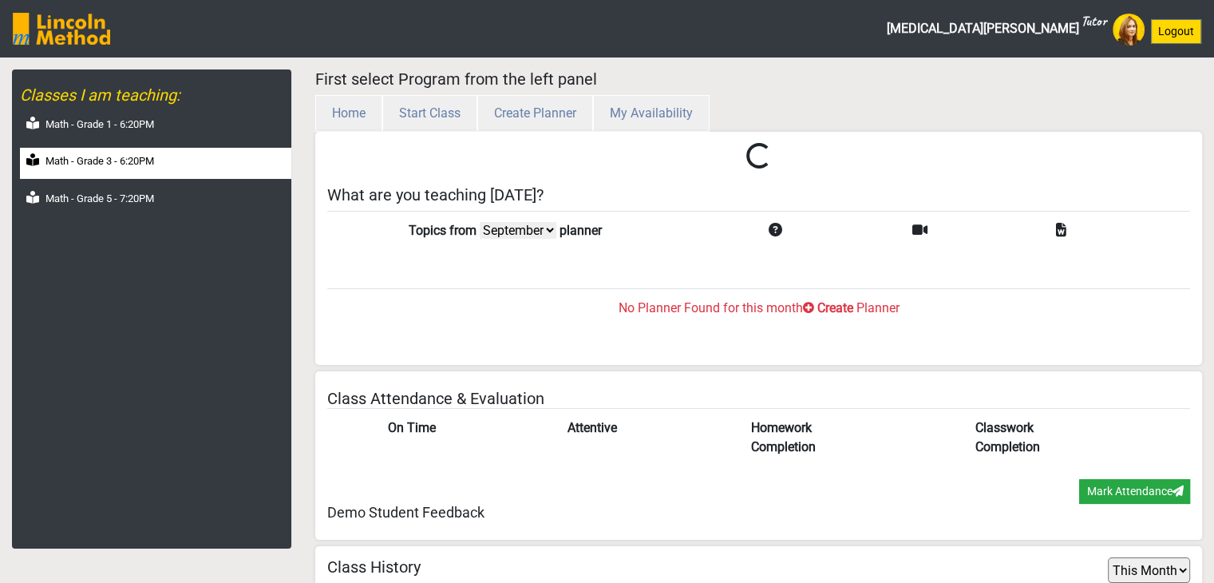
click at [112, 163] on label "Math - Grade 3 - 6:20PM" at bounding box center [99, 161] width 109 height 16
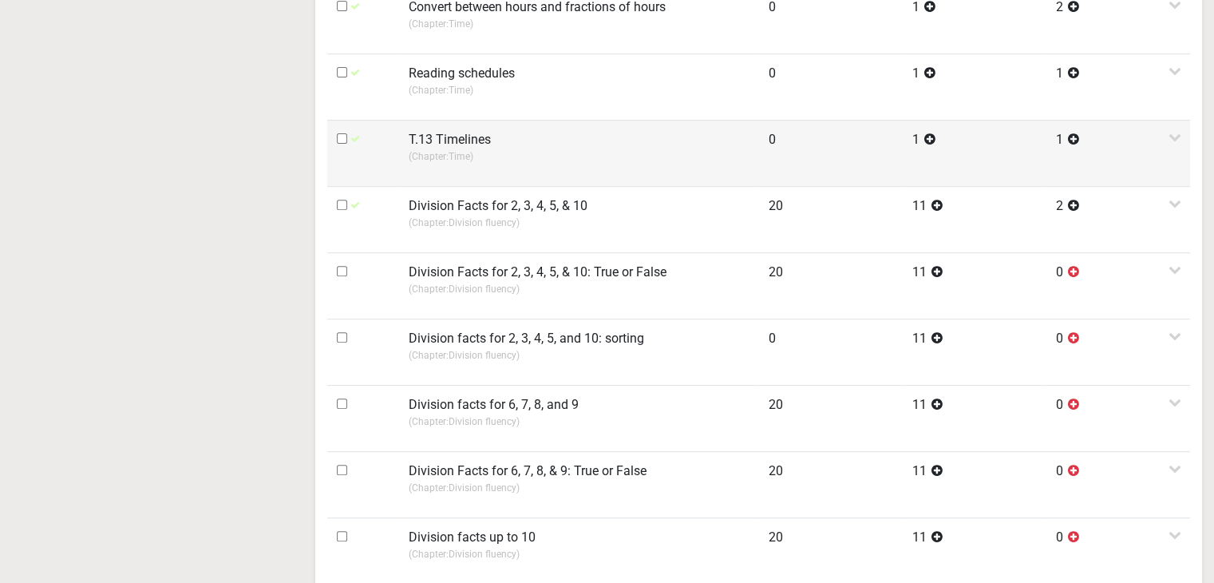
scroll to position [597, 0]
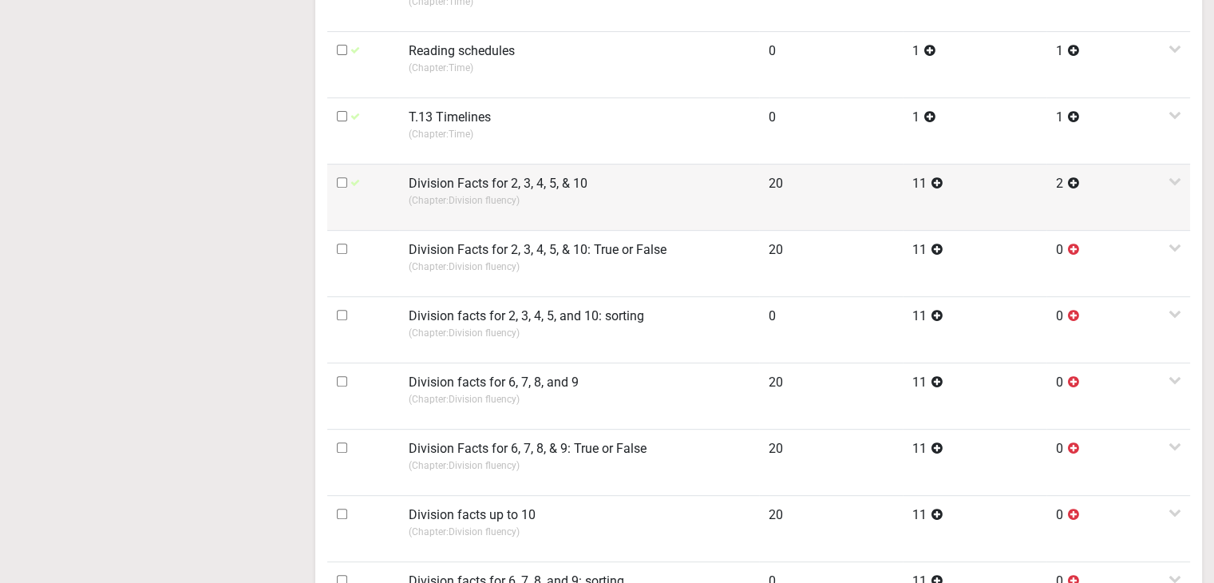
click at [478, 211] on td "Division Facts for 2, 3, 4, 5, & 10 (Chapter: Division fluency )" at bounding box center [579, 197] width 360 height 66
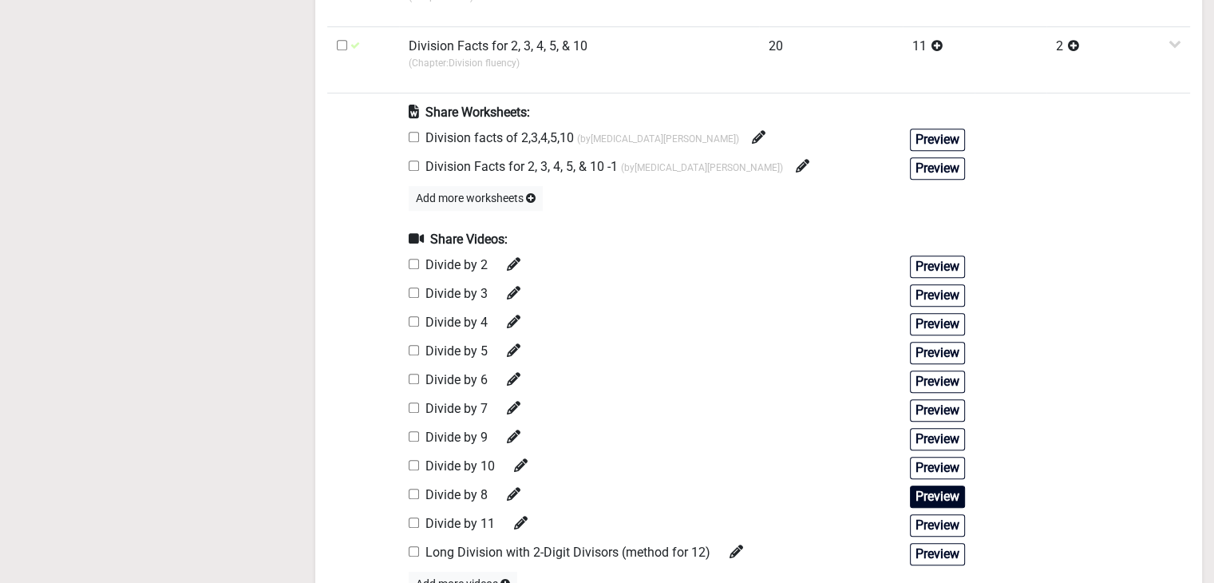
scroll to position [757, 0]
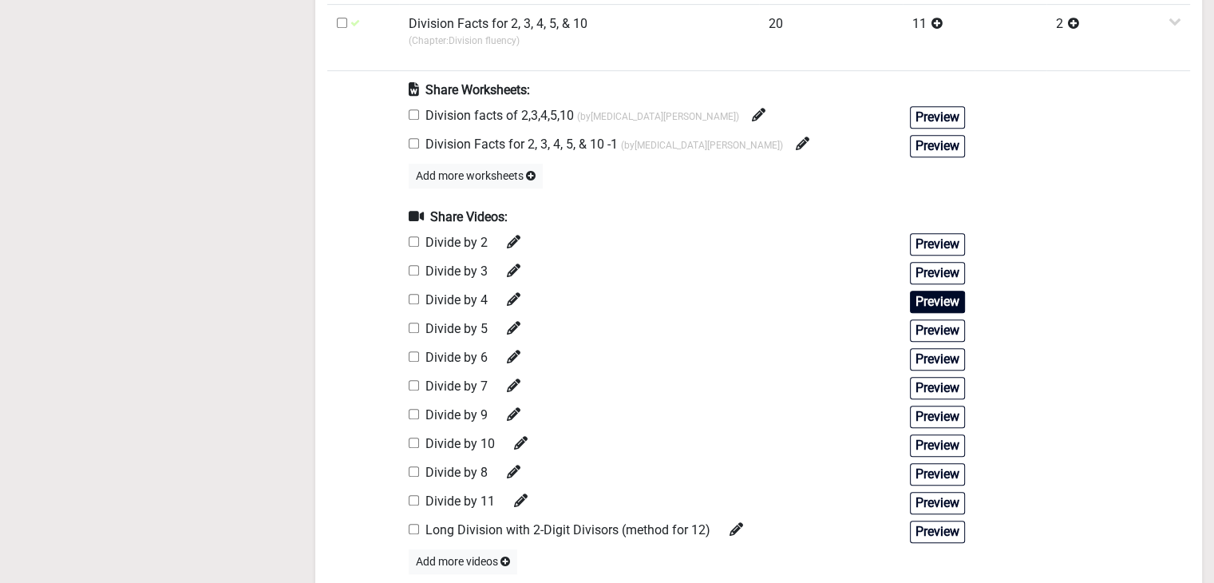
click at [946, 300] on button "Preview" at bounding box center [937, 302] width 55 height 22
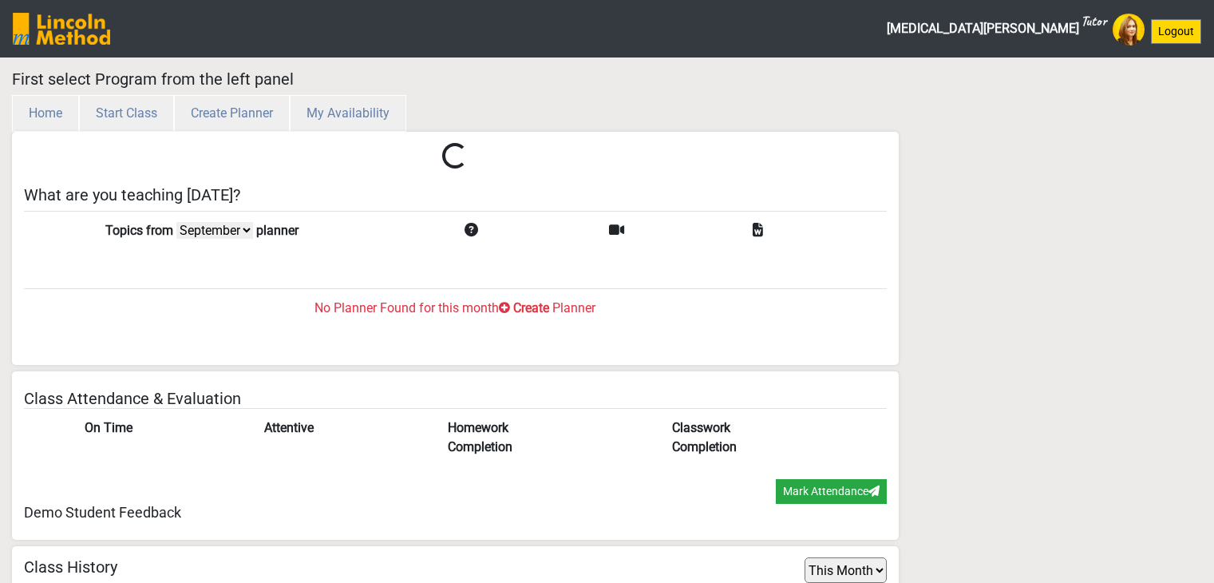
select select "month"
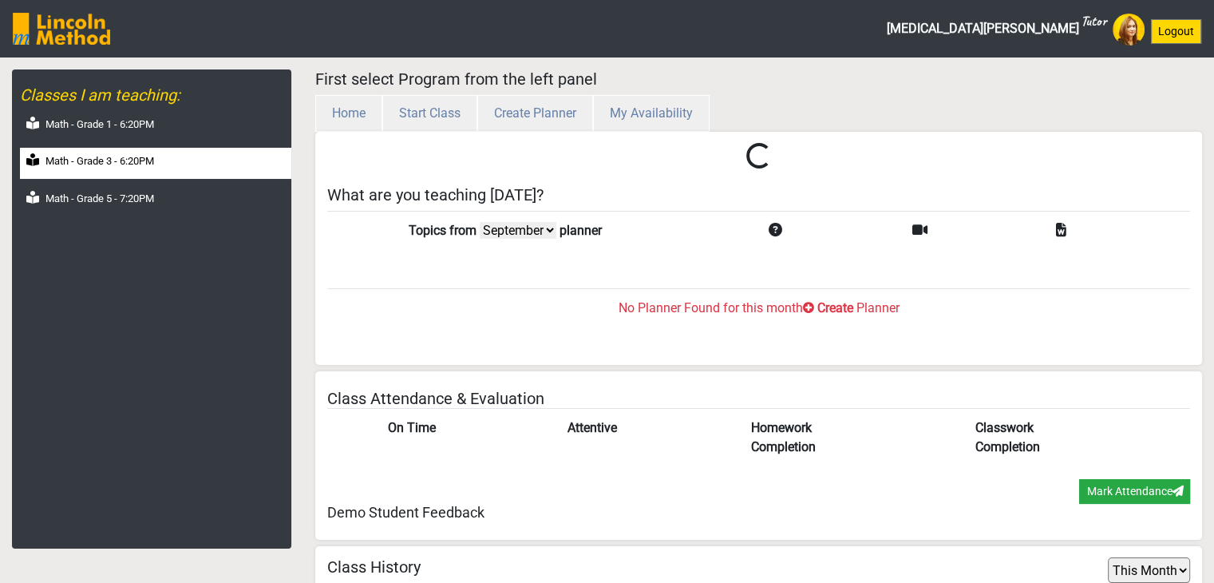
click at [149, 170] on div "Math - Grade 3 - 6:20PM" at bounding box center [155, 163] width 271 height 31
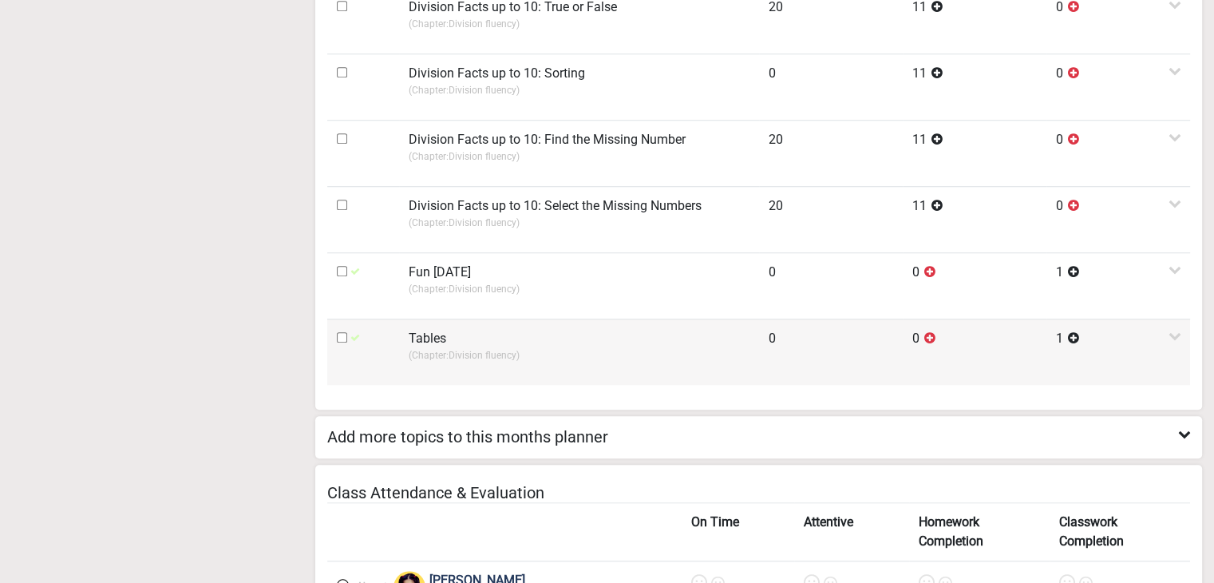
scroll to position [1395, 0]
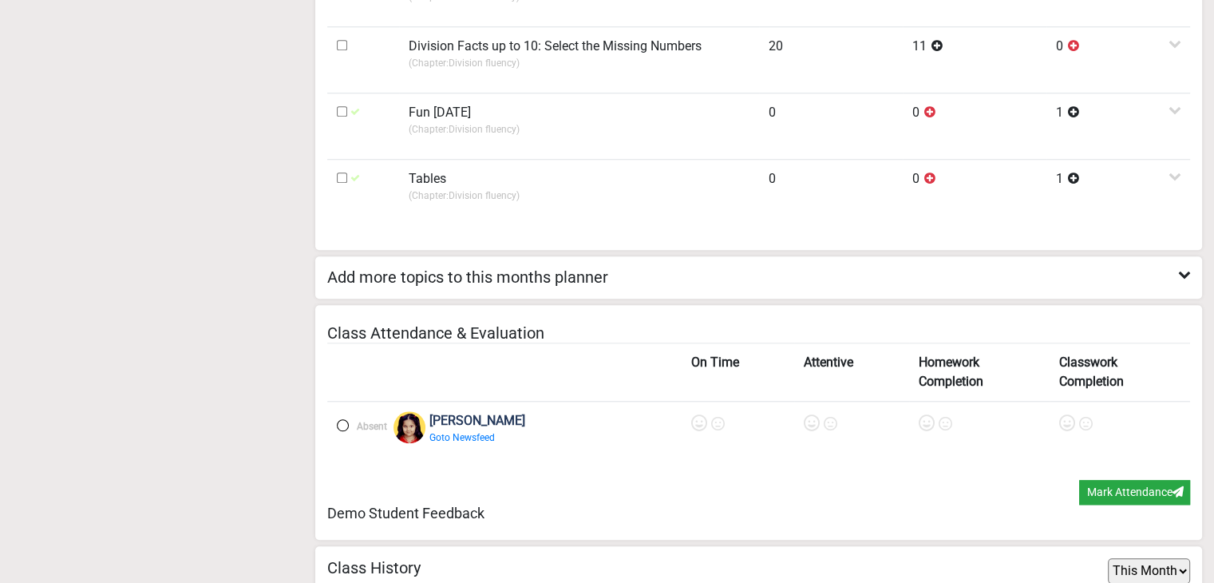
click at [341, 419] on label at bounding box center [343, 425] width 12 height 12
click at [694, 416] on icon at bounding box center [702, 423] width 16 height 16
click at [796, 413] on td at bounding box center [853, 434] width 115 height 66
click at [805, 418] on icon at bounding box center [813, 423] width 16 height 16
click at [920, 416] on icon at bounding box center [928, 423] width 16 height 16
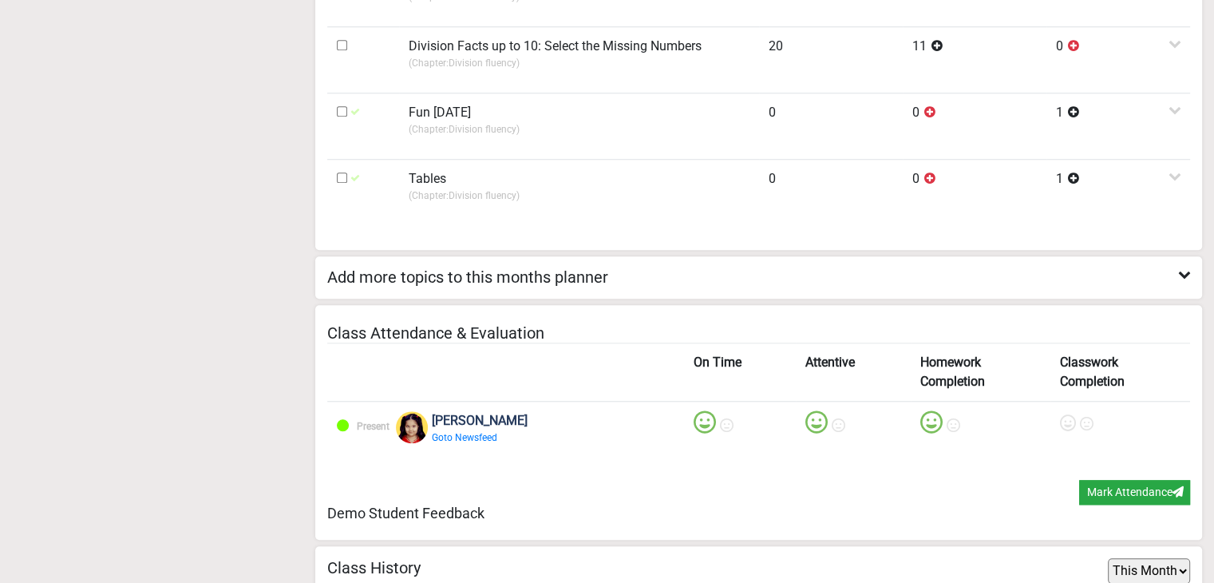
click at [1060, 419] on icon at bounding box center [1068, 423] width 16 height 16
click at [1100, 492] on button "Mark Attendance" at bounding box center [1134, 492] width 111 height 25
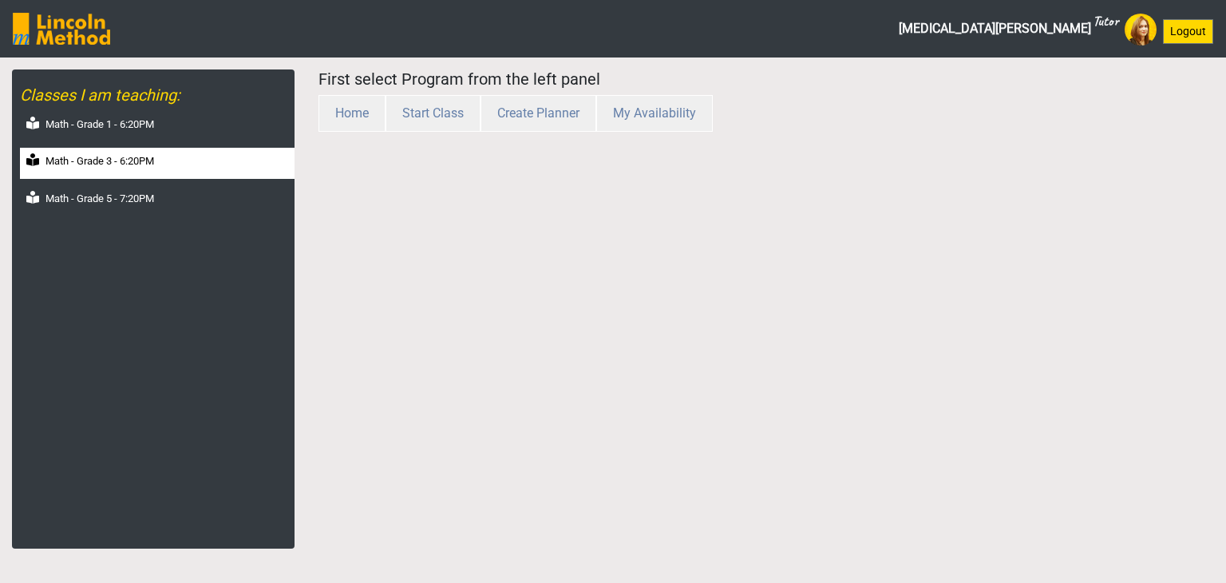
click at [109, 170] on div "Math - Grade 3 - 6:20PM" at bounding box center [157, 163] width 275 height 31
select select "month"
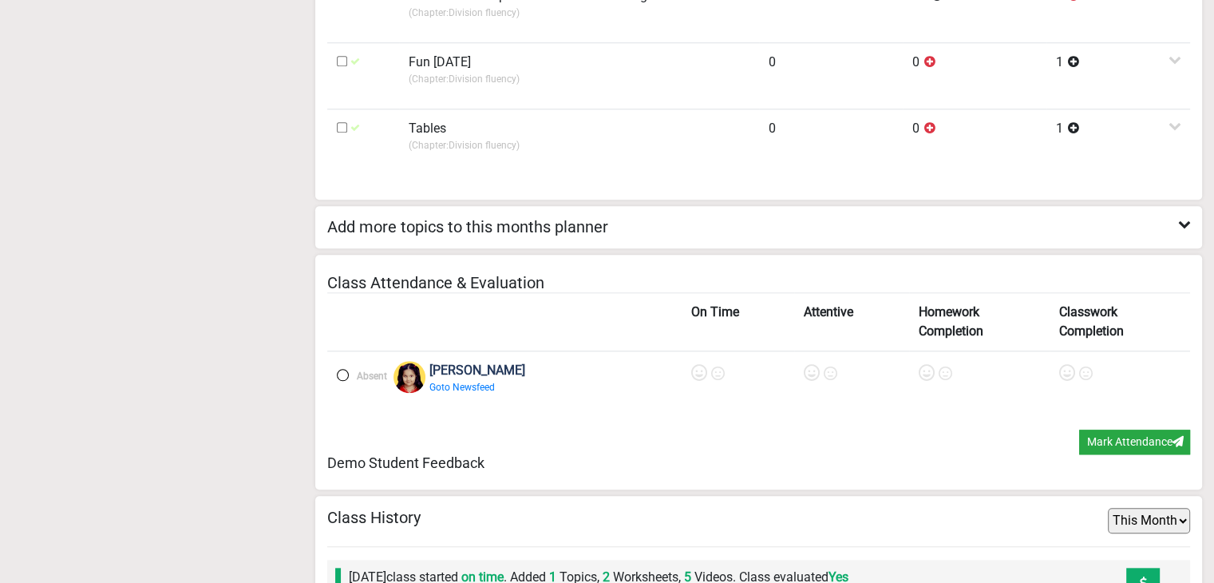
scroll to position [1765, 0]
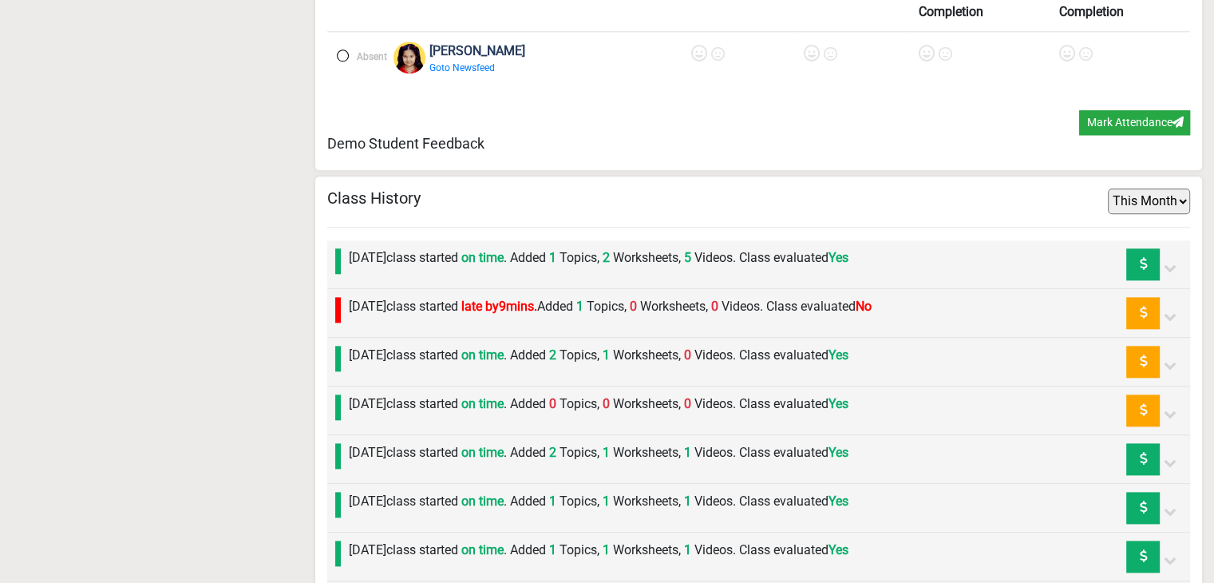
click at [480, 311] on div "[DATE] class started late by 9 mins. Added 1 Topics, 0 Worksheets, 0 Videos. Cl…" at bounding box center [606, 313] width 531 height 32
